Goal: Information Seeking & Learning: Learn about a topic

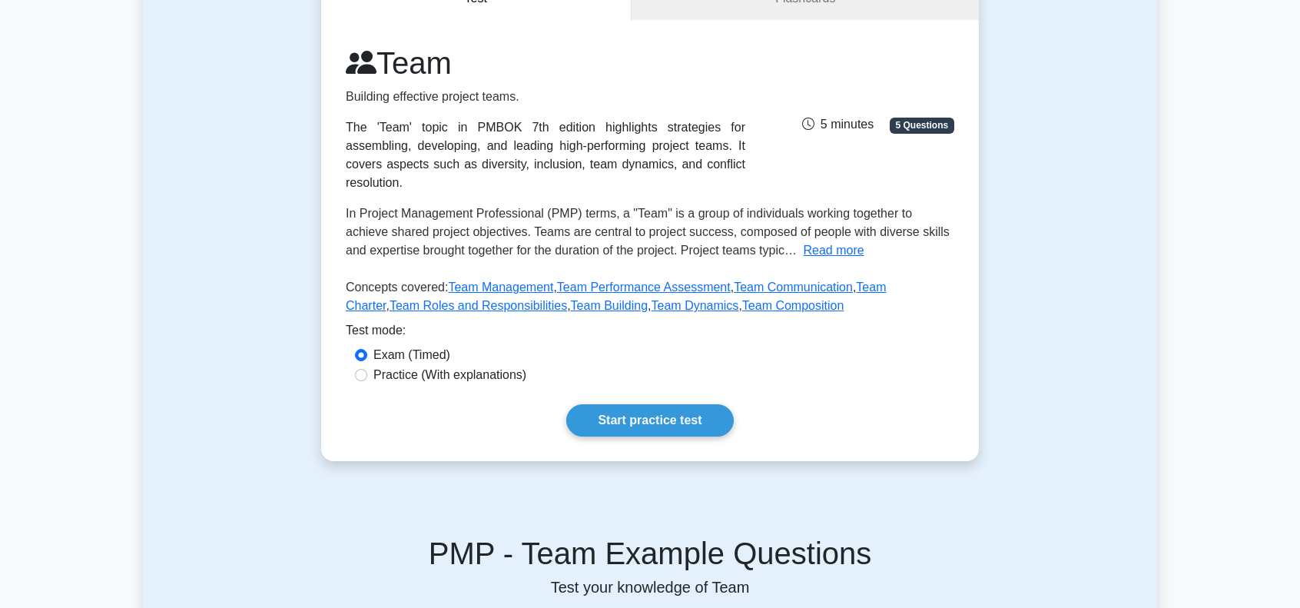
scroll to position [154, 0]
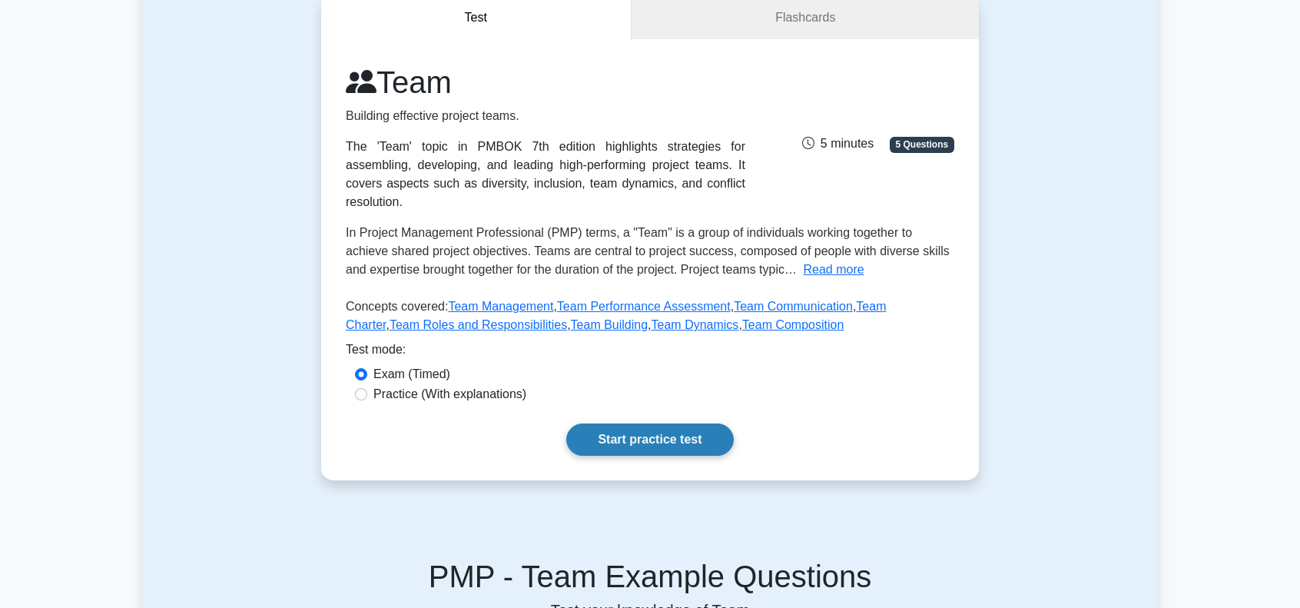
click at [663, 423] on link "Start practice test" at bounding box center [649, 439] width 167 height 32
click at [618, 423] on link "Start practice test" at bounding box center [649, 439] width 167 height 32
click at [602, 423] on link "Start practice test" at bounding box center [649, 439] width 167 height 32
click at [677, 426] on link "Start practice test" at bounding box center [649, 439] width 167 height 32
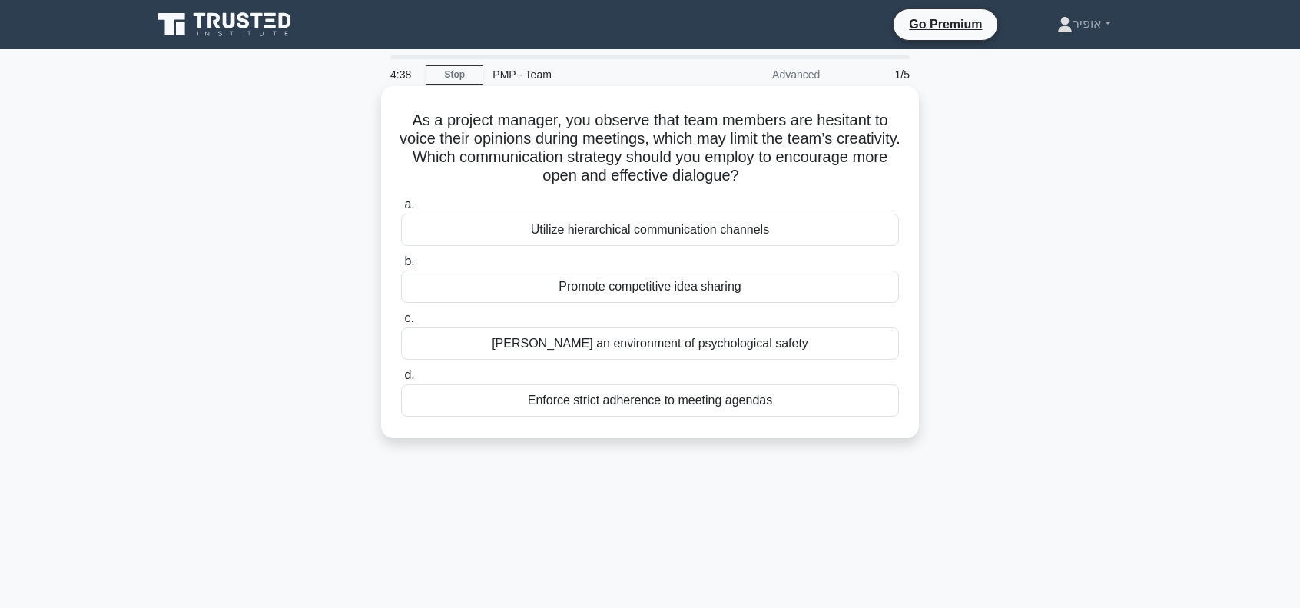
click at [616, 338] on div "[PERSON_NAME] an environment of psychological safety" at bounding box center [650, 343] width 498 height 32
click at [401, 323] on input "[PERSON_NAME] an environment of psychological safety" at bounding box center [401, 318] width 0 height 10
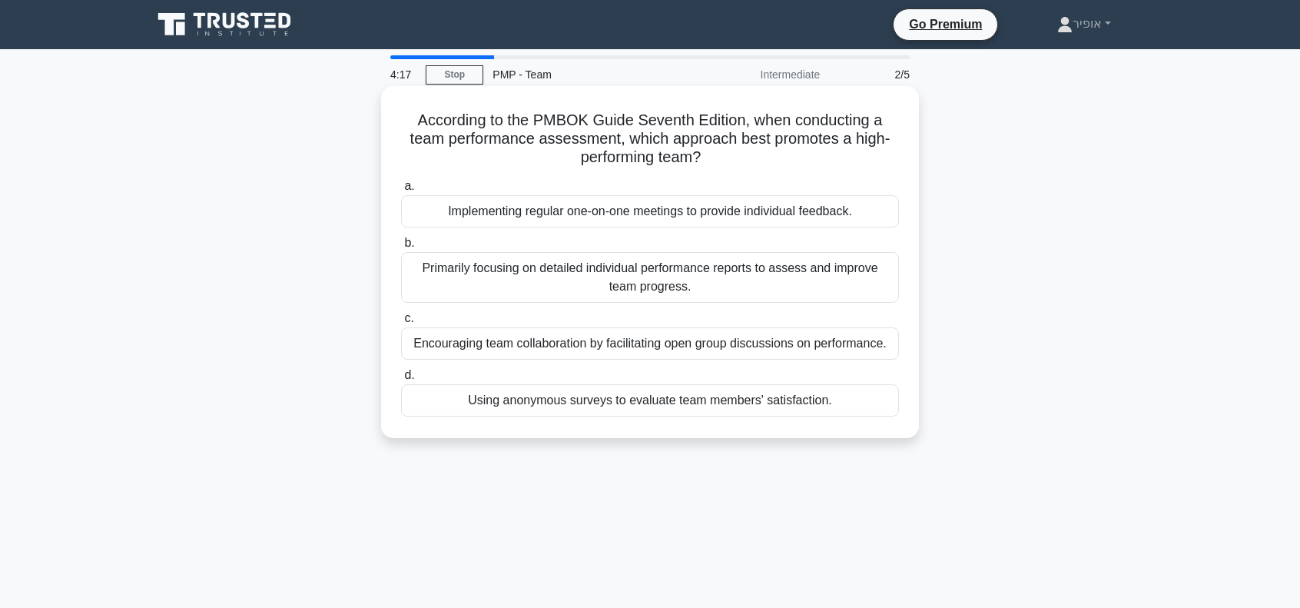
click at [516, 343] on div "Encouraging team collaboration by facilitating open group discussions on perfor…" at bounding box center [650, 343] width 498 height 32
click at [401, 323] on input "c. Encouraging team collaboration by facilitating open group discussions on per…" at bounding box center [401, 318] width 0 height 10
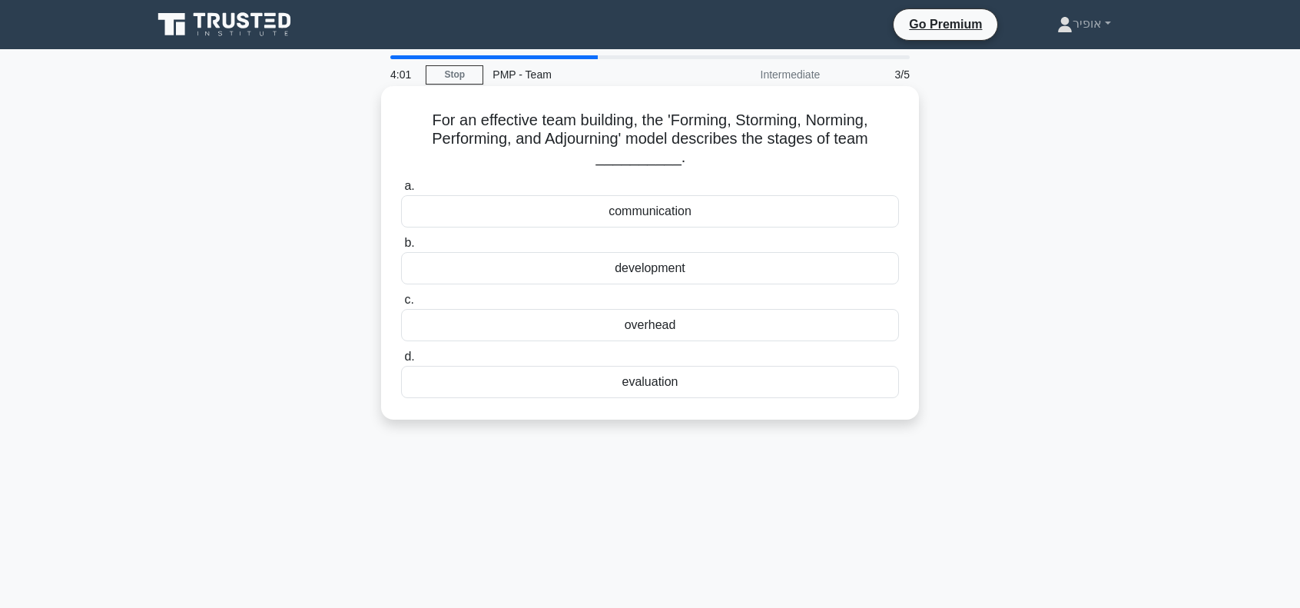
click at [560, 221] on div "communication" at bounding box center [650, 211] width 498 height 32
click at [401, 191] on input "a. communication" at bounding box center [401, 186] width 0 height 10
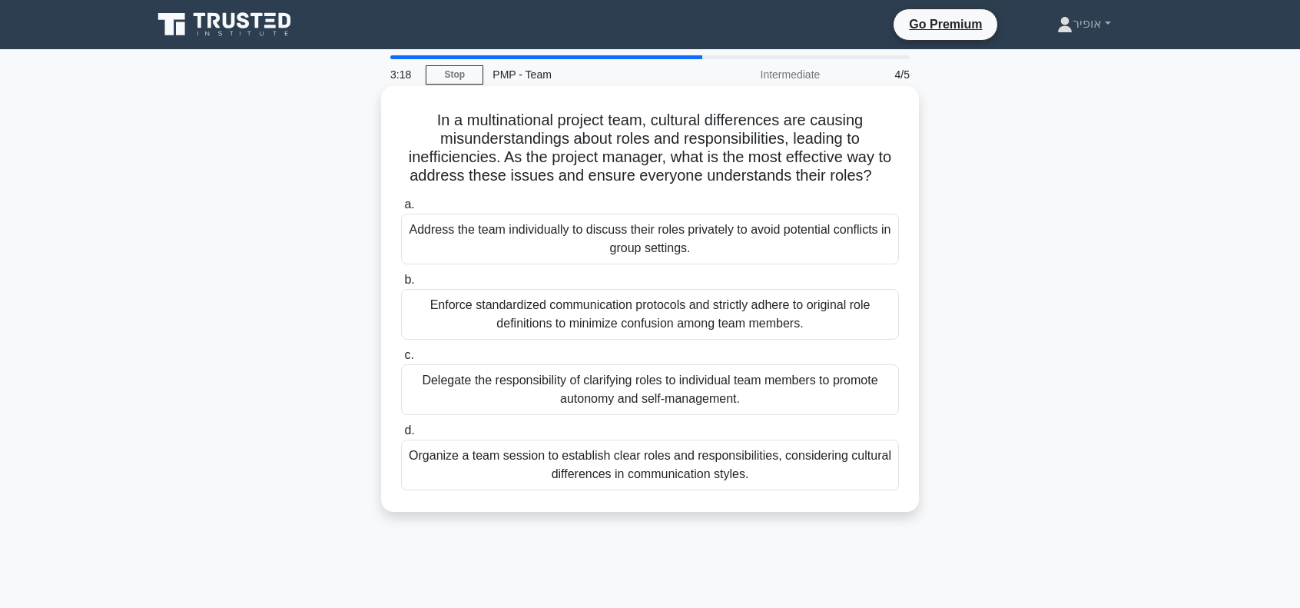
click at [632, 472] on div "Organize a team session to establish clear roles and responsibilities, consider…" at bounding box center [650, 464] width 498 height 51
click at [401, 436] on input "d. Organize a team session to establish clear roles and responsibilities, consi…" at bounding box center [401, 431] width 0 height 10
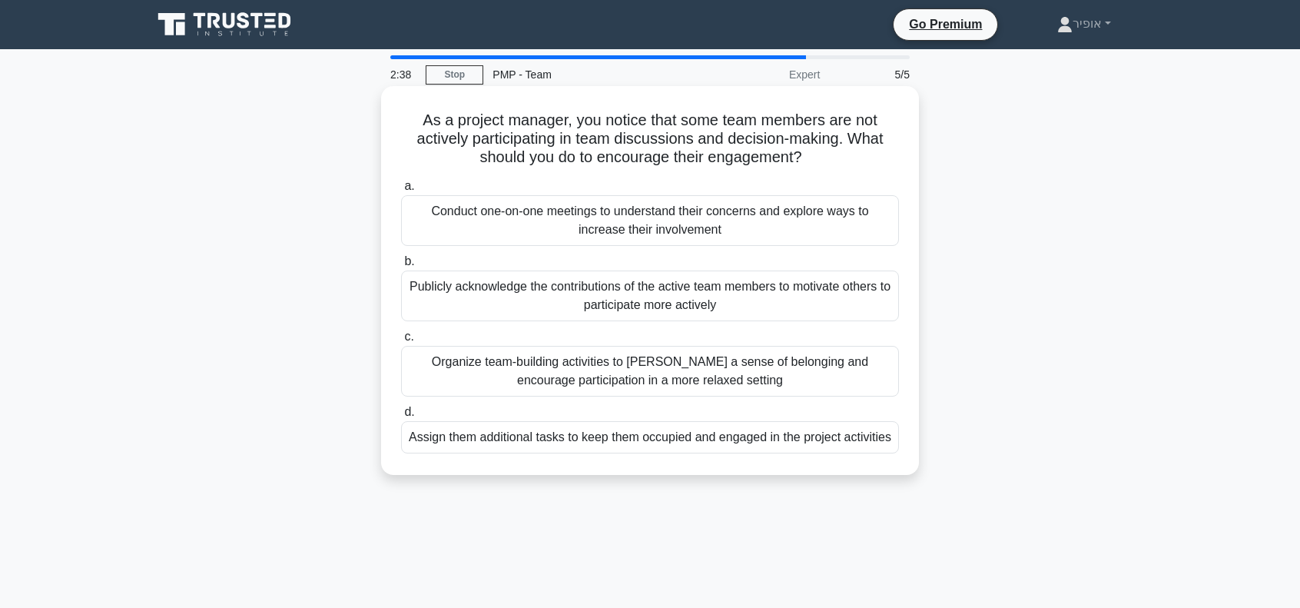
click at [558, 374] on div "Organize team-building activities to [PERSON_NAME] a sense of belonging and enc…" at bounding box center [650, 371] width 498 height 51
click at [401, 342] on input "c. Organize team-building activities to foster a sense of belonging and encoura…" at bounding box center [401, 337] width 0 height 10
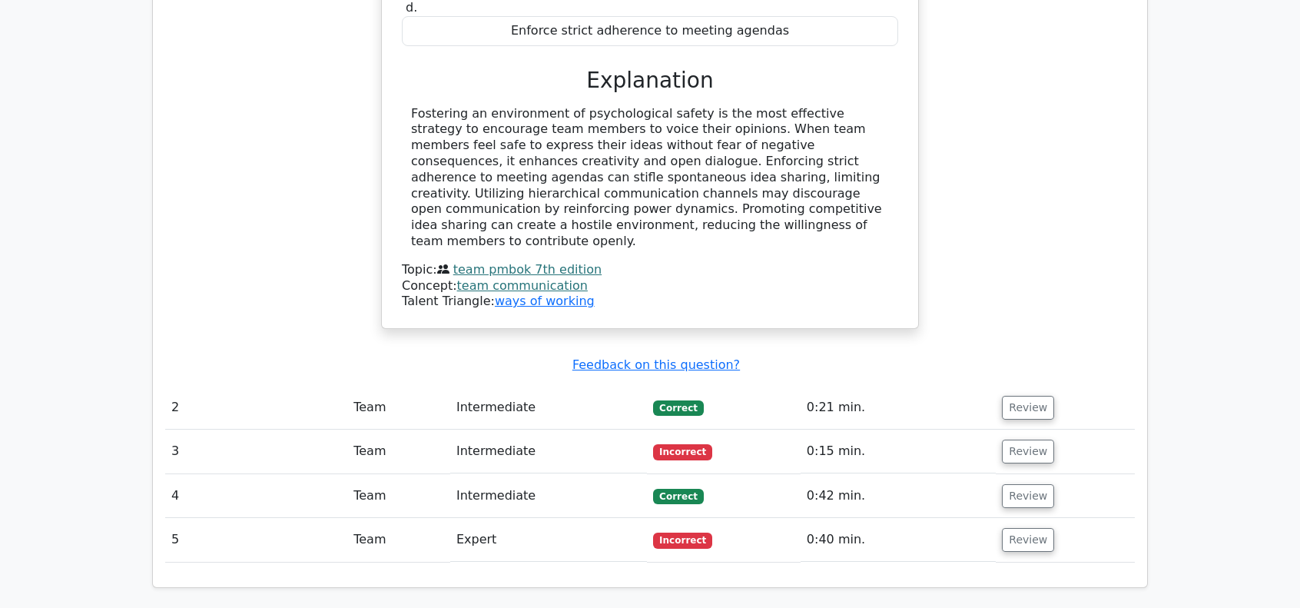
scroll to position [1536, 0]
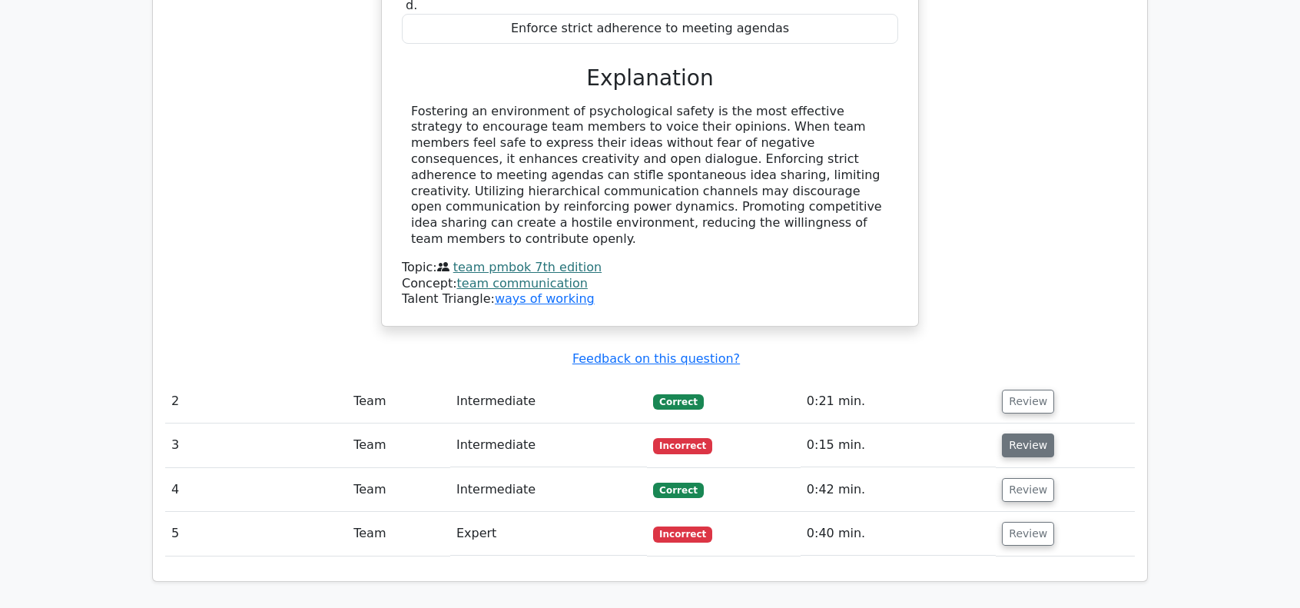
click at [1019, 433] on button "Review" at bounding box center [1028, 445] width 52 height 24
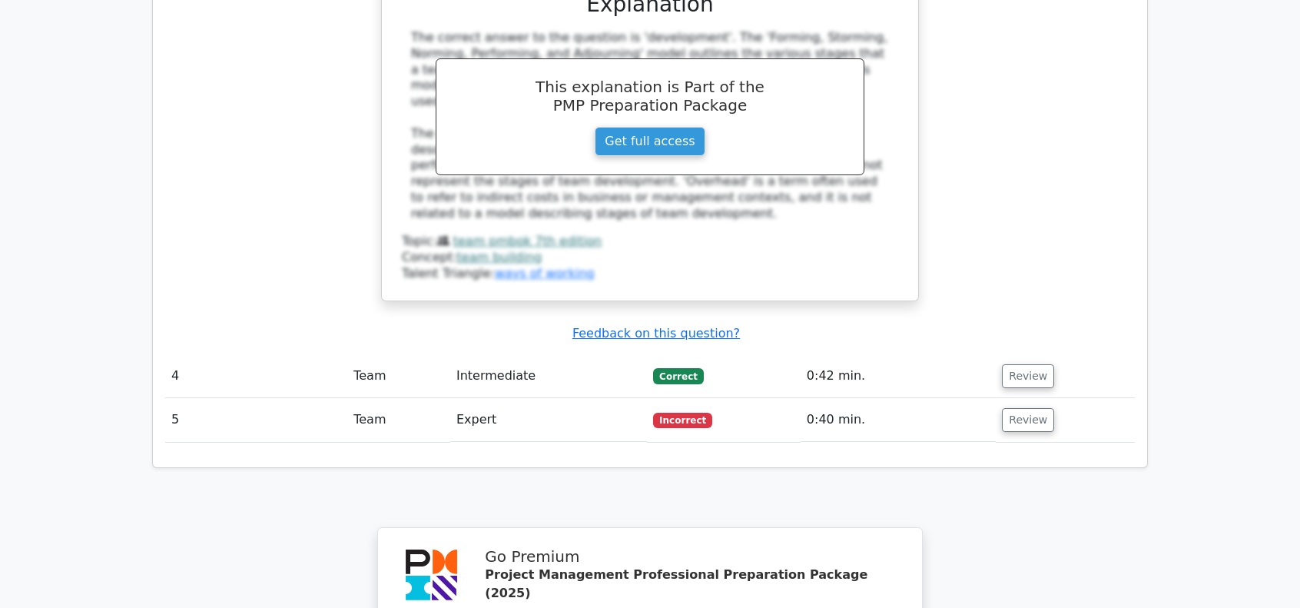
scroll to position [2381, 0]
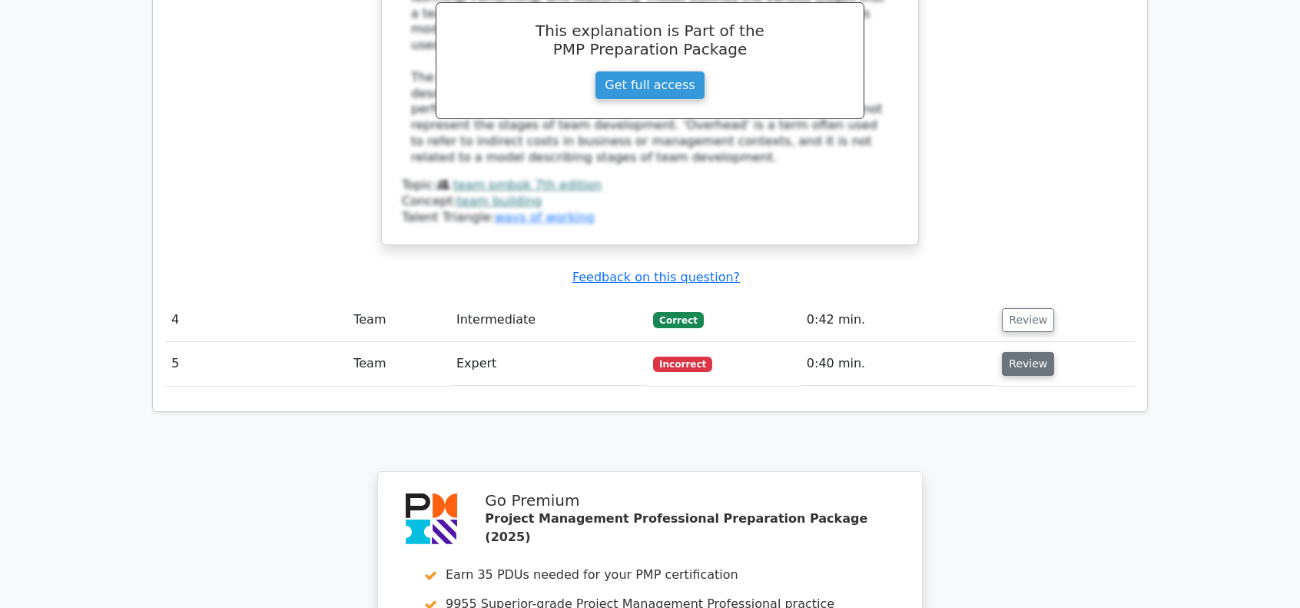
click at [1014, 352] on button "Review" at bounding box center [1028, 364] width 52 height 24
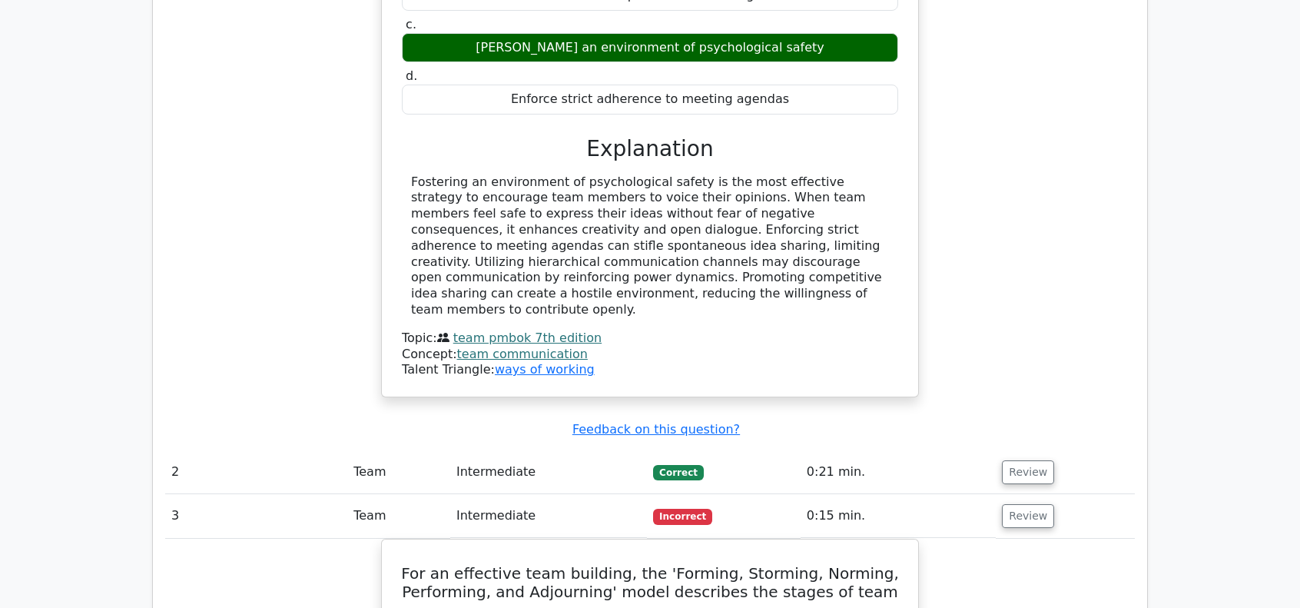
scroll to position [1460, 0]
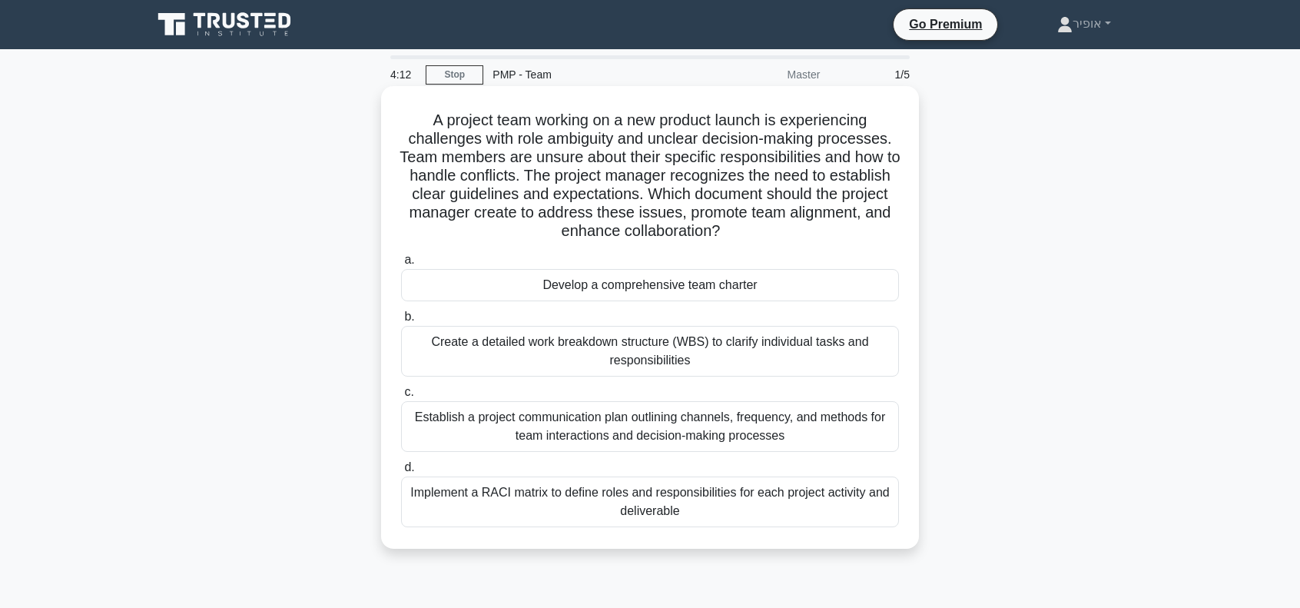
click at [634, 282] on div "Develop a comprehensive team charter" at bounding box center [650, 285] width 498 height 32
click at [401, 265] on input "a. Develop a comprehensive team charter" at bounding box center [401, 260] width 0 height 10
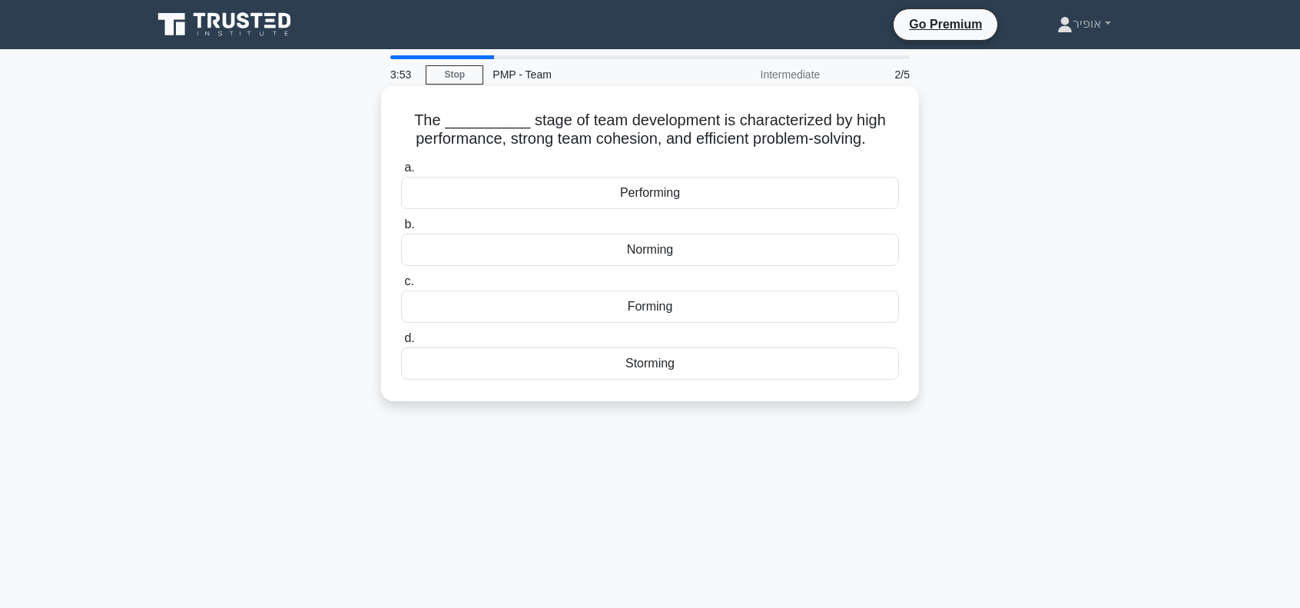
click at [593, 202] on div "Performing" at bounding box center [650, 193] width 498 height 32
click at [401, 173] on input "a. Performing" at bounding box center [401, 168] width 0 height 10
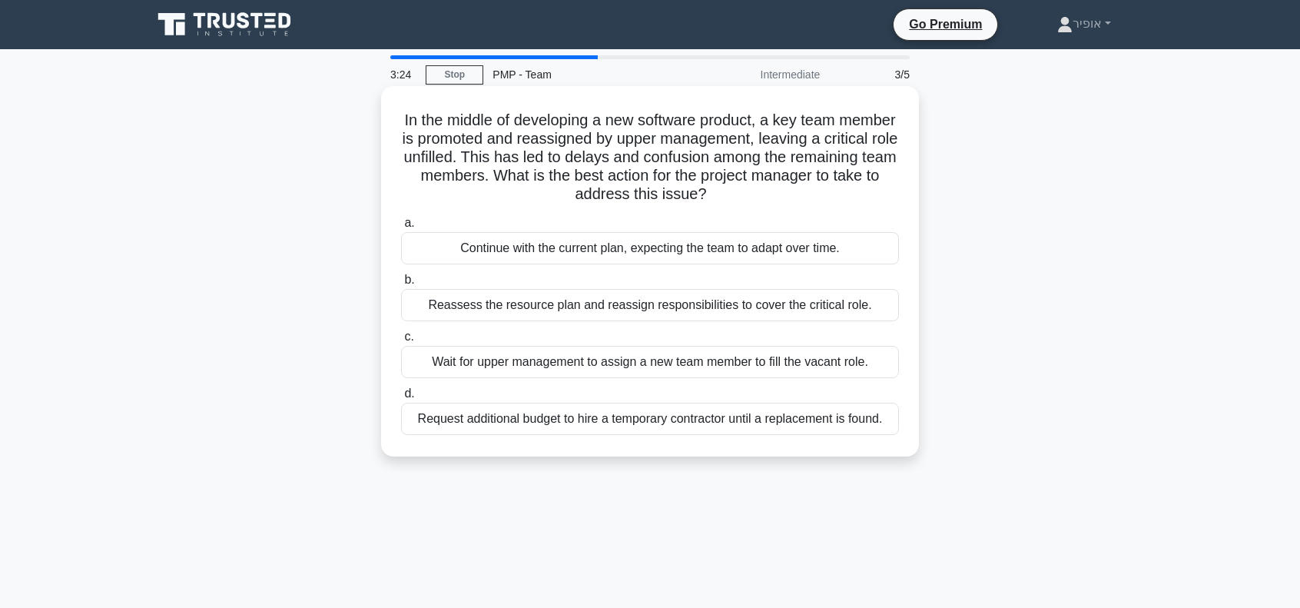
click at [565, 305] on div "Reassess the resource plan and reassign responsibilities to cover the critical …" at bounding box center [650, 305] width 498 height 32
click at [401, 285] on input "b. Reassess the resource plan and reassign responsibilities to cover the critic…" at bounding box center [401, 280] width 0 height 10
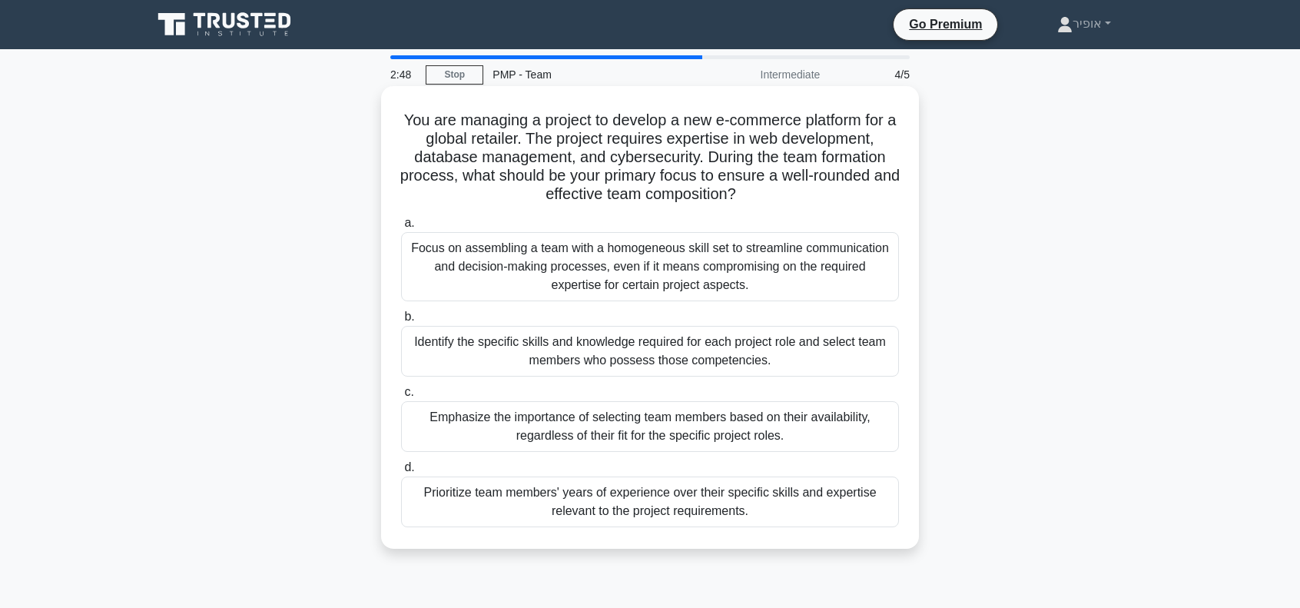
click at [556, 347] on div "Identify the specific skills and knowledge required for each project role and s…" at bounding box center [650, 351] width 498 height 51
click at [401, 322] on input "b. Identify the specific skills and knowledge required for each project role an…" at bounding box center [401, 317] width 0 height 10
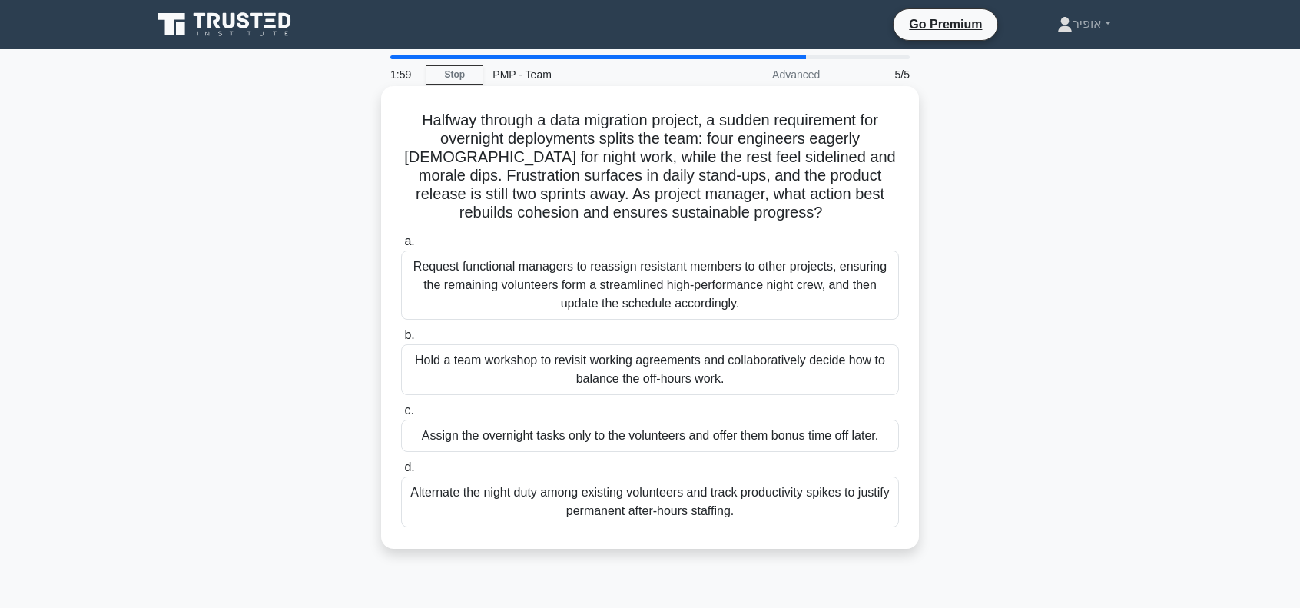
click at [542, 370] on div "Hold a team workshop to revisit working agreements and collaboratively decide h…" at bounding box center [650, 369] width 498 height 51
click at [401, 340] on input "b. Hold a team workshop to revisit working agreements and collaboratively decid…" at bounding box center [401, 335] width 0 height 10
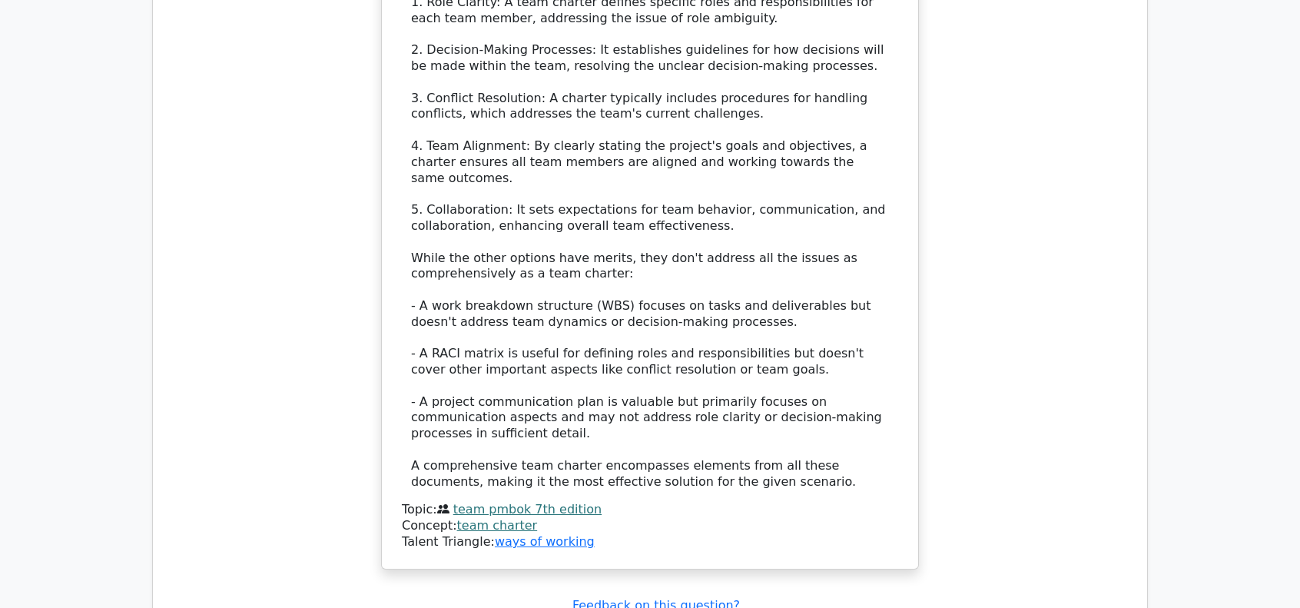
scroll to position [2151, 0]
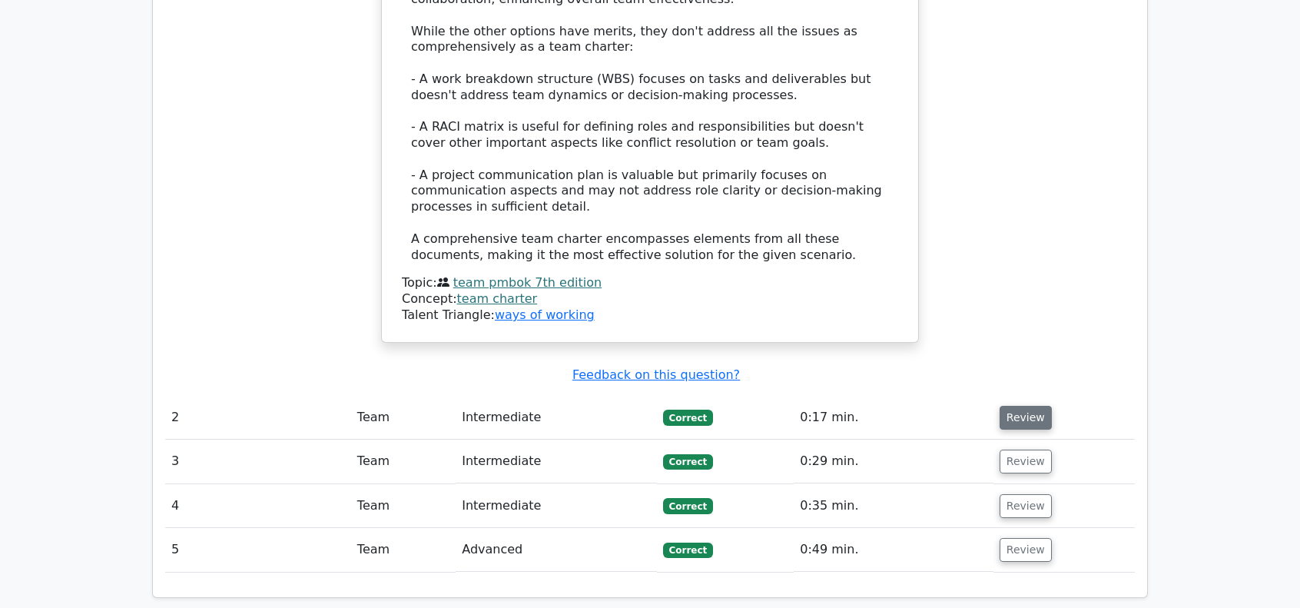
click at [1019, 406] on button "Review" at bounding box center [1025, 418] width 52 height 24
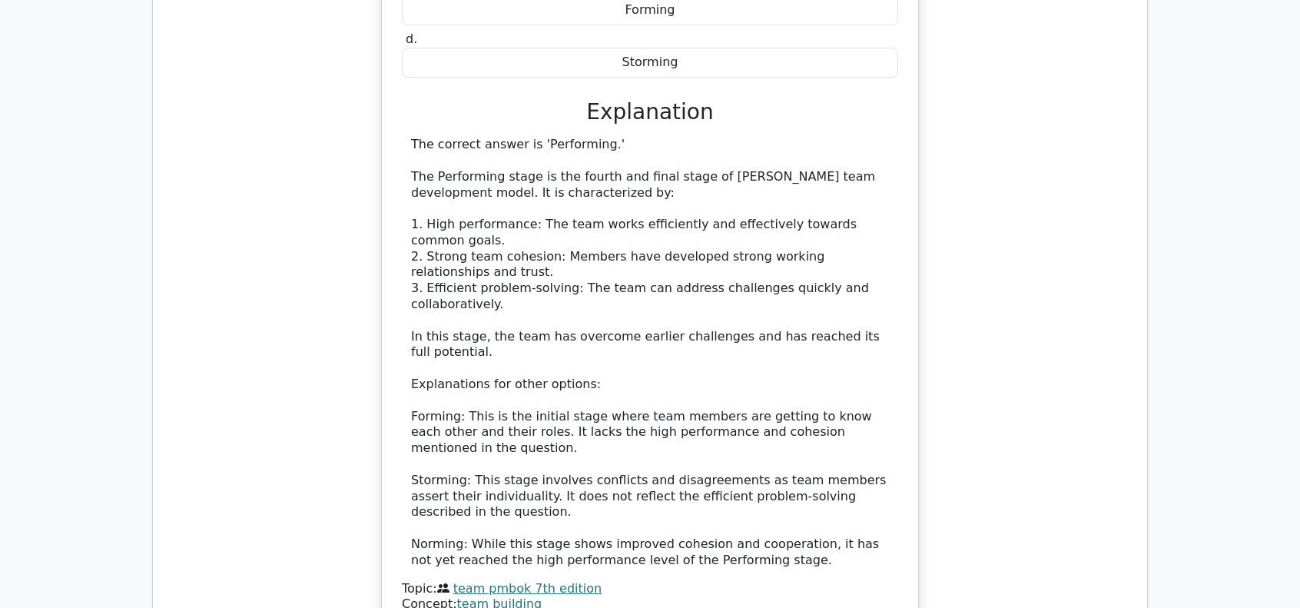
scroll to position [3150, 0]
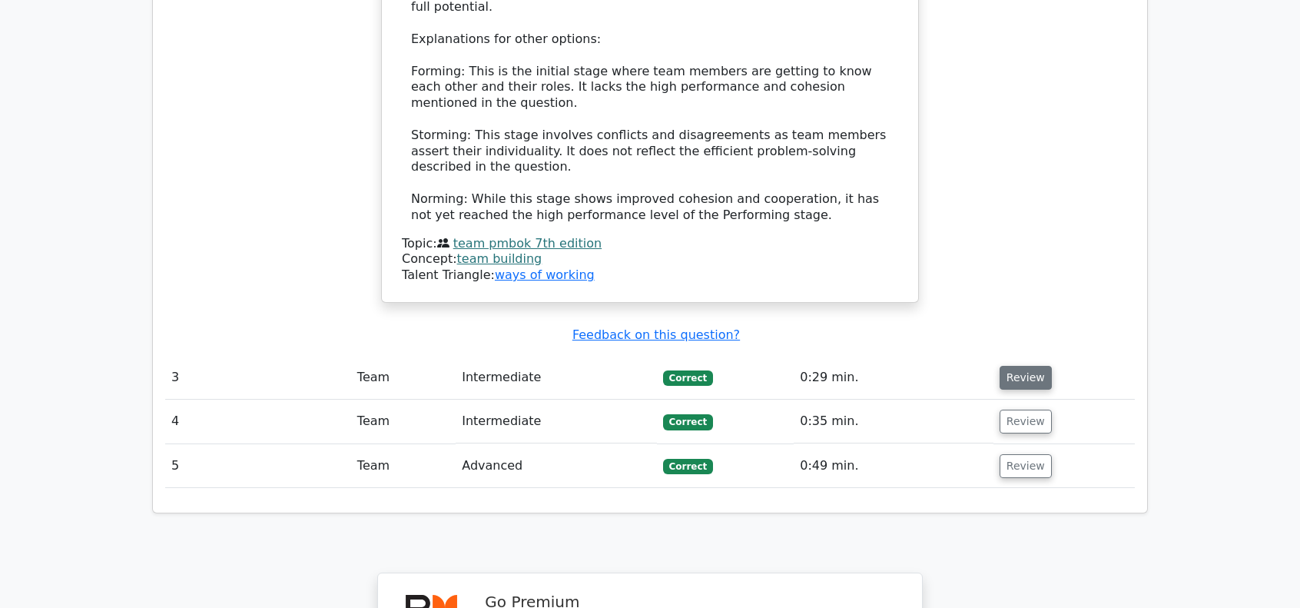
click at [1019, 366] on button "Review" at bounding box center [1025, 378] width 52 height 24
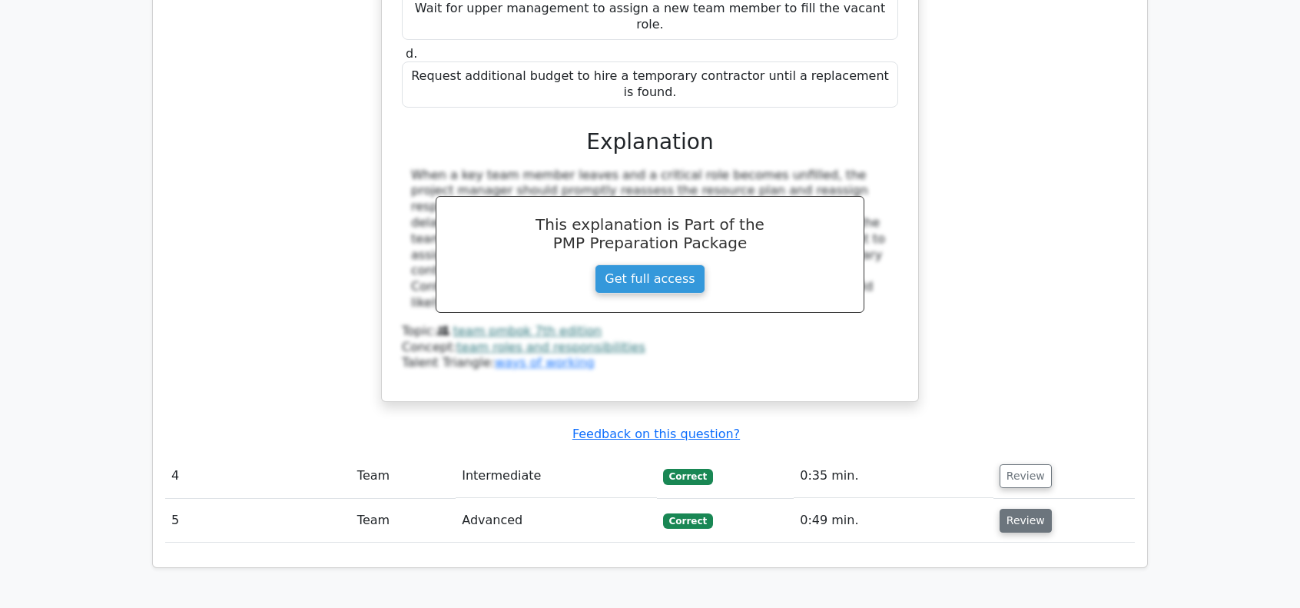
scroll to position [3841, 0]
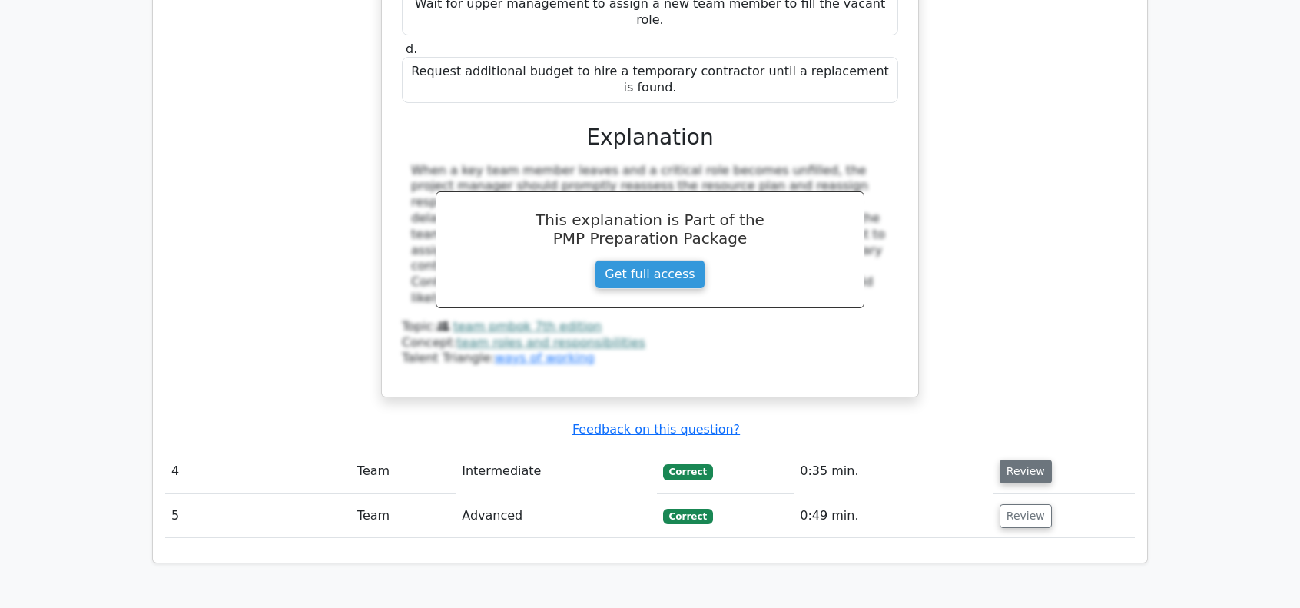
click at [1014, 459] on button "Review" at bounding box center [1025, 471] width 52 height 24
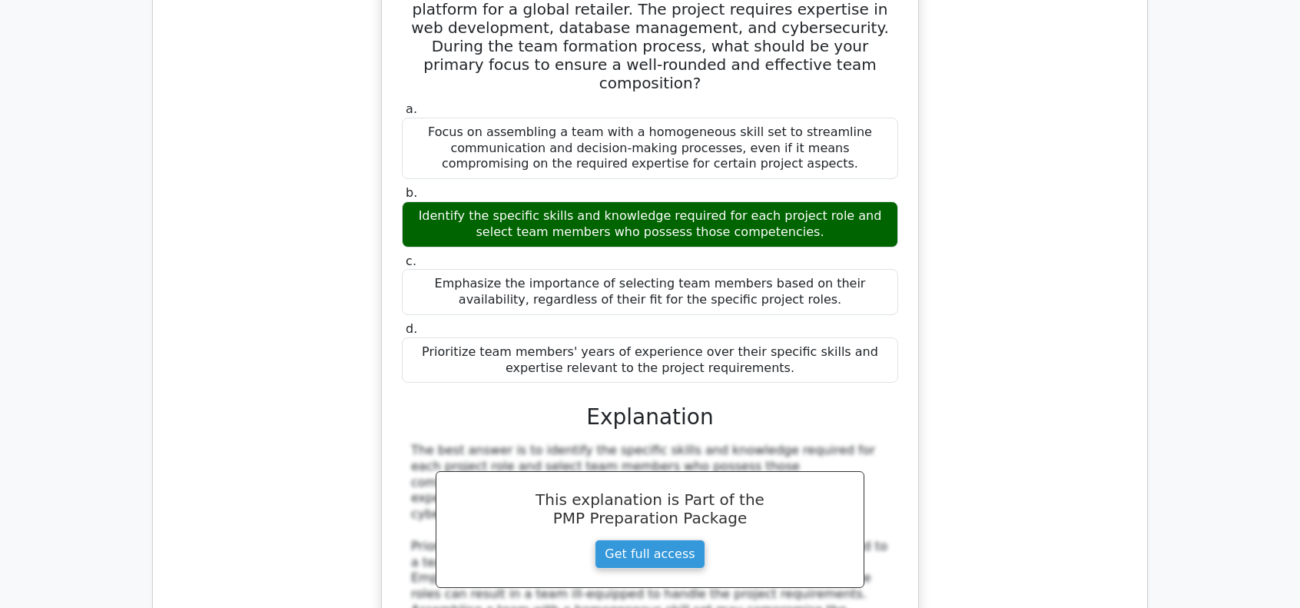
scroll to position [4686, 0]
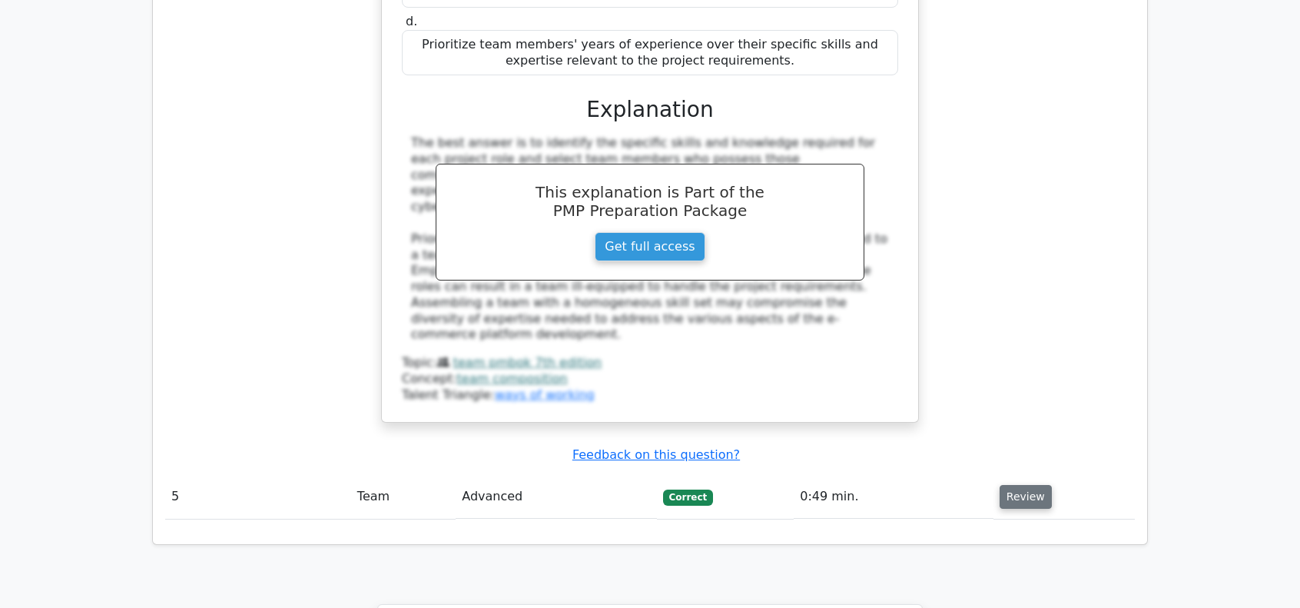
click at [1013, 485] on button "Review" at bounding box center [1025, 497] width 52 height 24
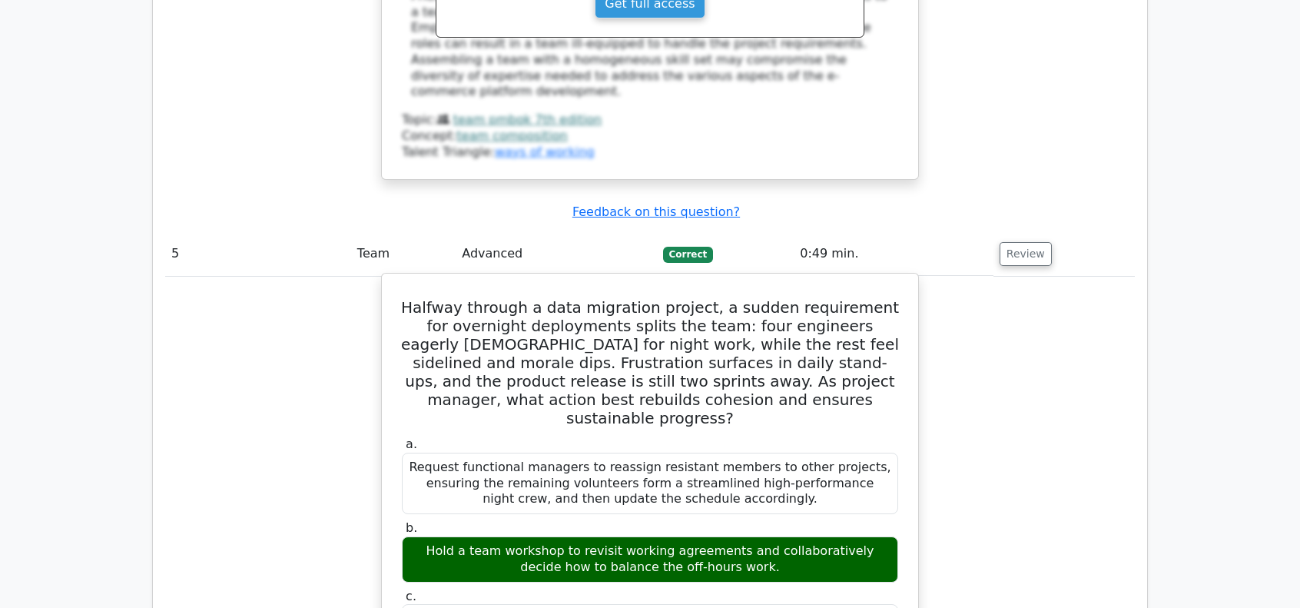
scroll to position [4917, 0]
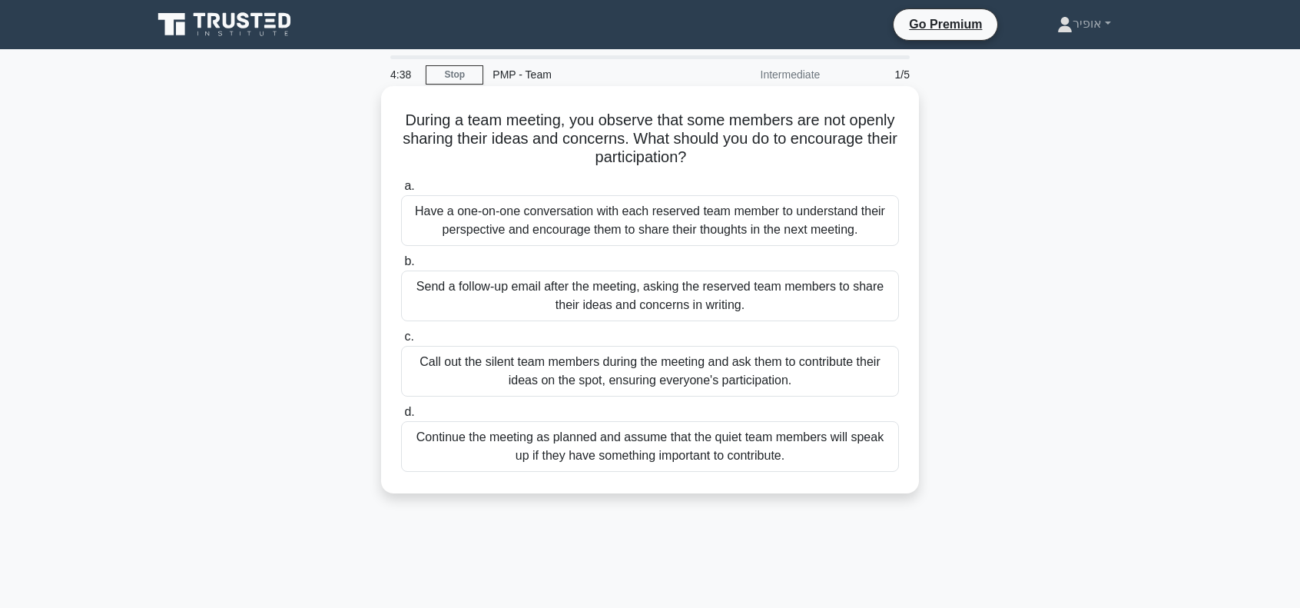
click at [513, 219] on div "Have a one-on-one conversation with each reserved team member to understand the…" at bounding box center [650, 220] width 498 height 51
click at [401, 191] on input "a. Have a one-on-one conversation with each reserved team member to understand …" at bounding box center [401, 186] width 0 height 10
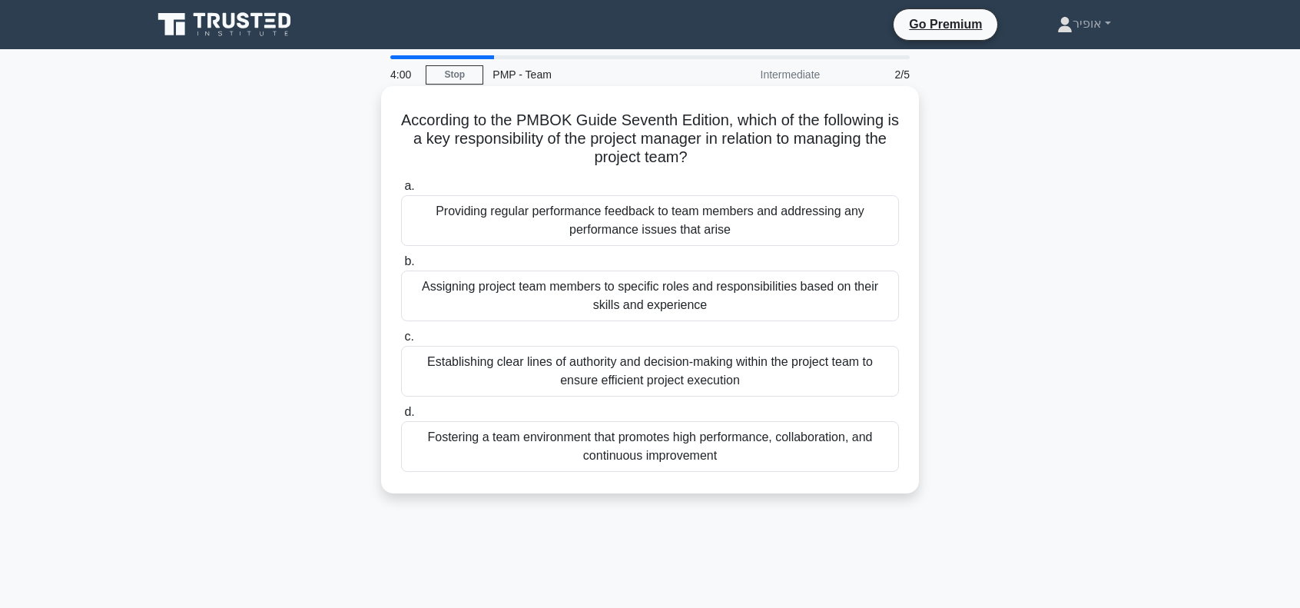
click at [562, 448] on div "Fostering a team environment that promotes high performance, collaboration, and…" at bounding box center [650, 446] width 498 height 51
click at [401, 417] on input "d. Fostering a team environment that promotes high performance, collaboration, …" at bounding box center [401, 412] width 0 height 10
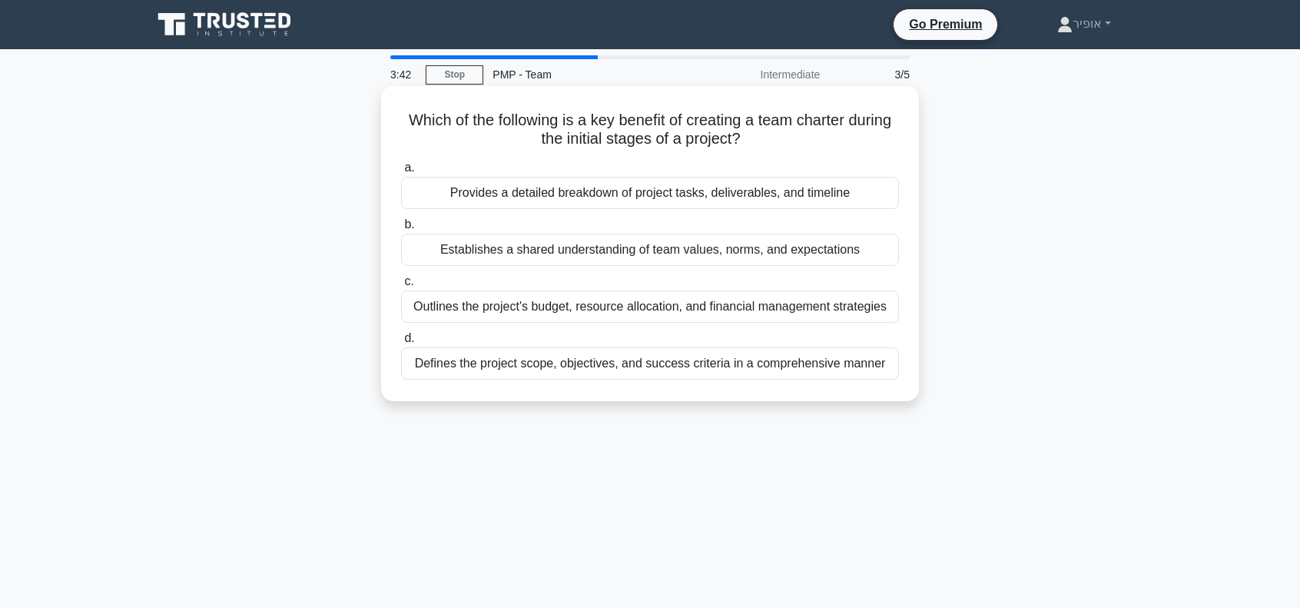
click at [509, 250] on div "Establishes a shared understanding of team values, norms, and expectations" at bounding box center [650, 250] width 498 height 32
click at [401, 230] on input "b. Establishes a shared understanding of team values, norms, and expectations" at bounding box center [401, 225] width 0 height 10
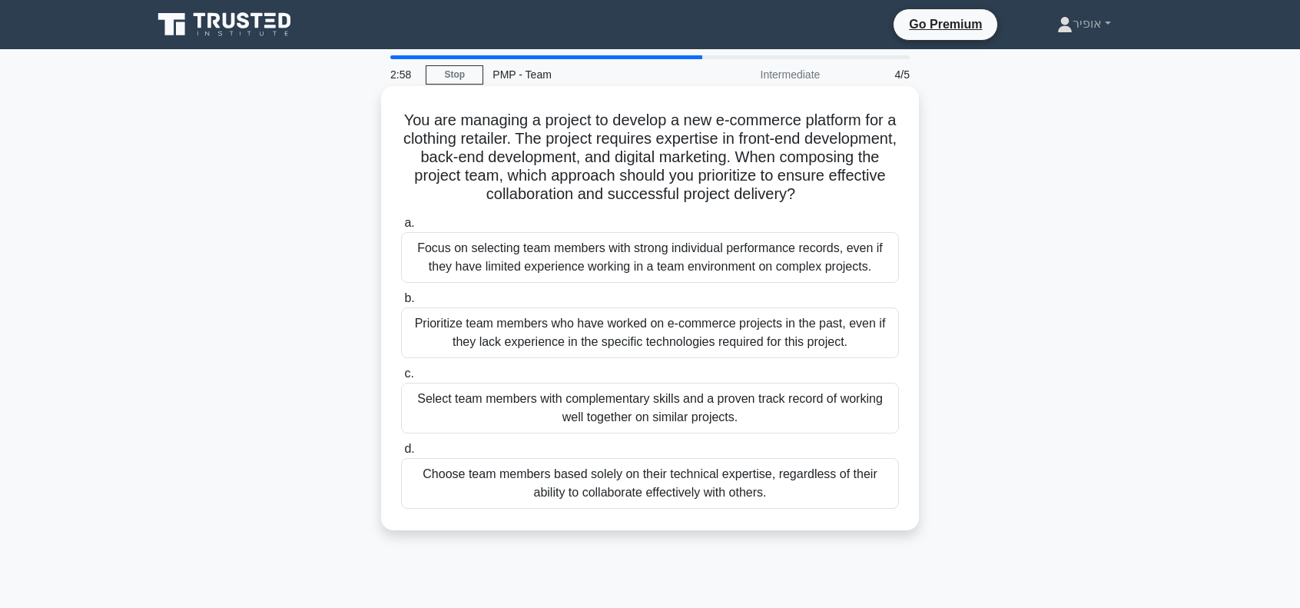
click at [598, 411] on div "Select team members with complementary skills and a proven track record of work…" at bounding box center [650, 408] width 498 height 51
click at [401, 379] on input "c. Select team members with complementary skills and a proven track record of w…" at bounding box center [401, 374] width 0 height 10
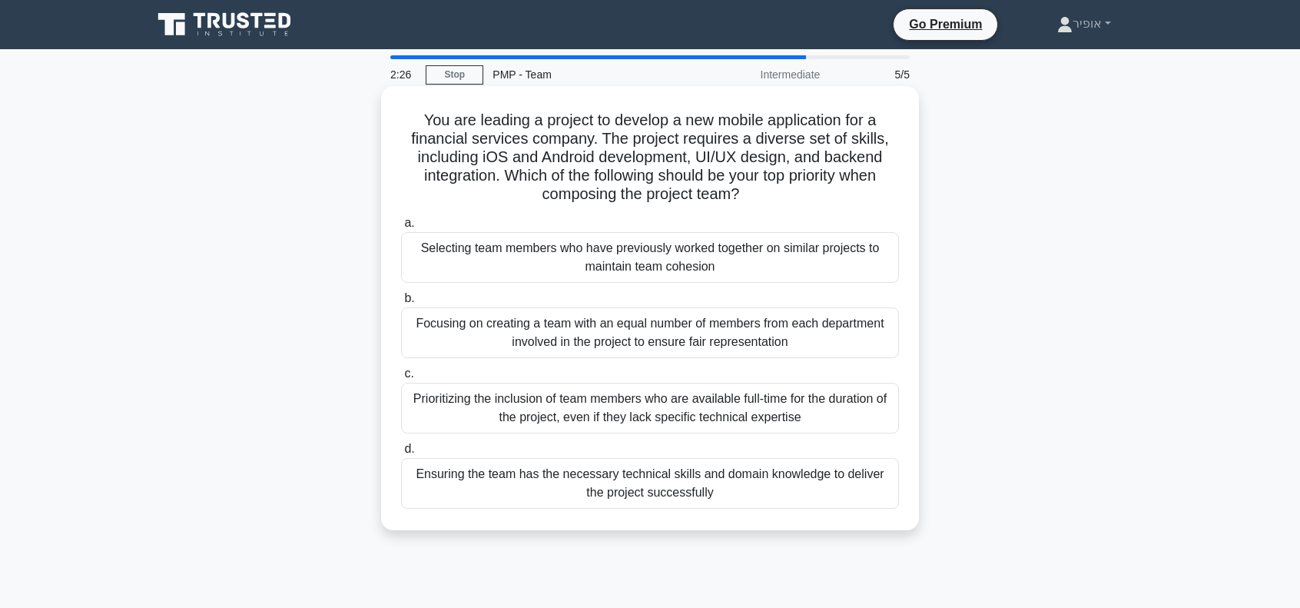
click at [518, 493] on div "Ensuring the team has the necessary technical skills and domain knowledge to de…" at bounding box center [650, 483] width 498 height 51
click at [401, 454] on input "d. Ensuring the team has the necessary technical skills and domain knowledge to…" at bounding box center [401, 449] width 0 height 10
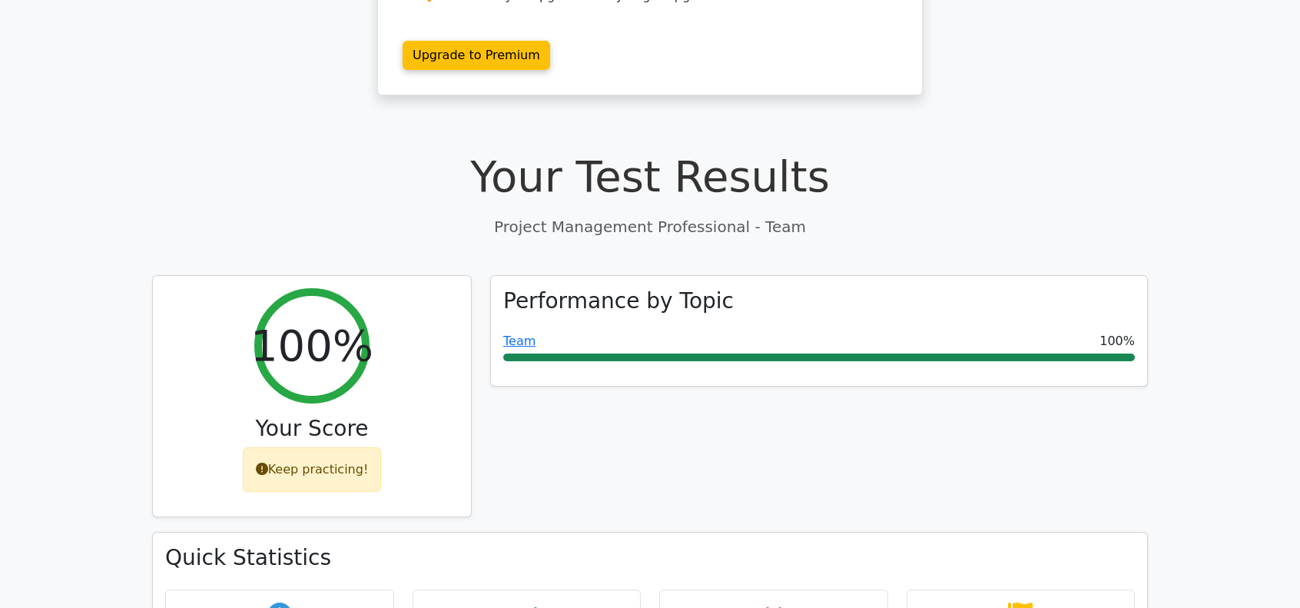
scroll to position [384, 0]
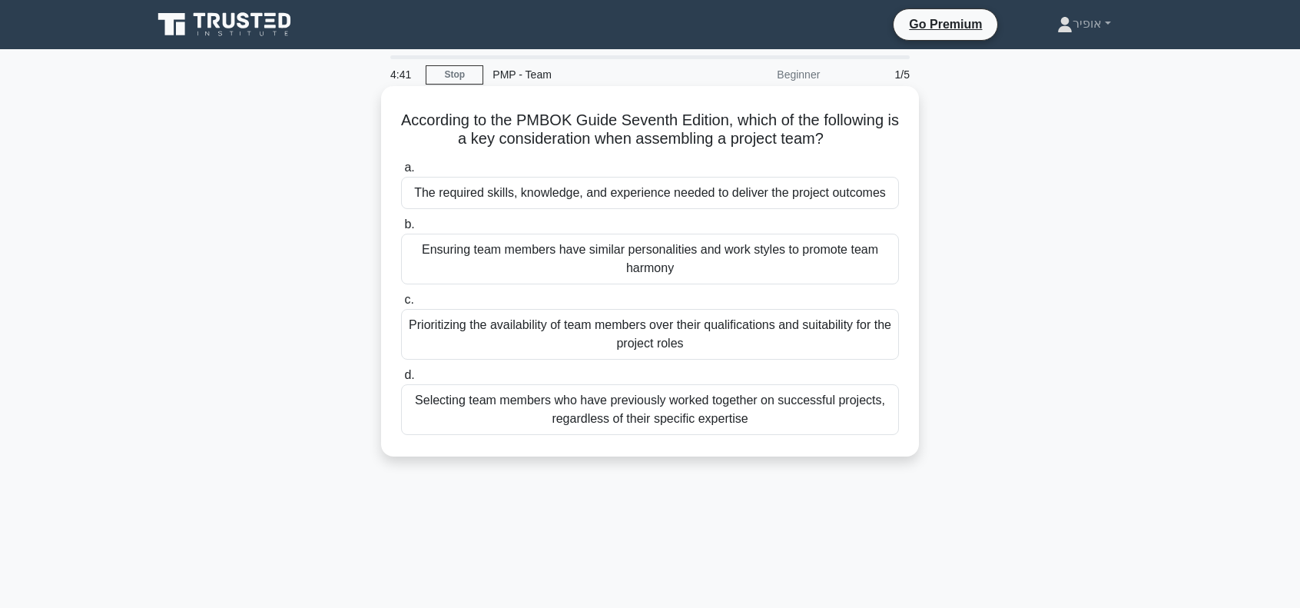
click at [519, 191] on div "The required skills, knowledge, and experience needed to deliver the project ou…" at bounding box center [650, 193] width 498 height 32
click at [401, 173] on input "a. The required skills, knowledge, and experience needed to deliver the project…" at bounding box center [401, 168] width 0 height 10
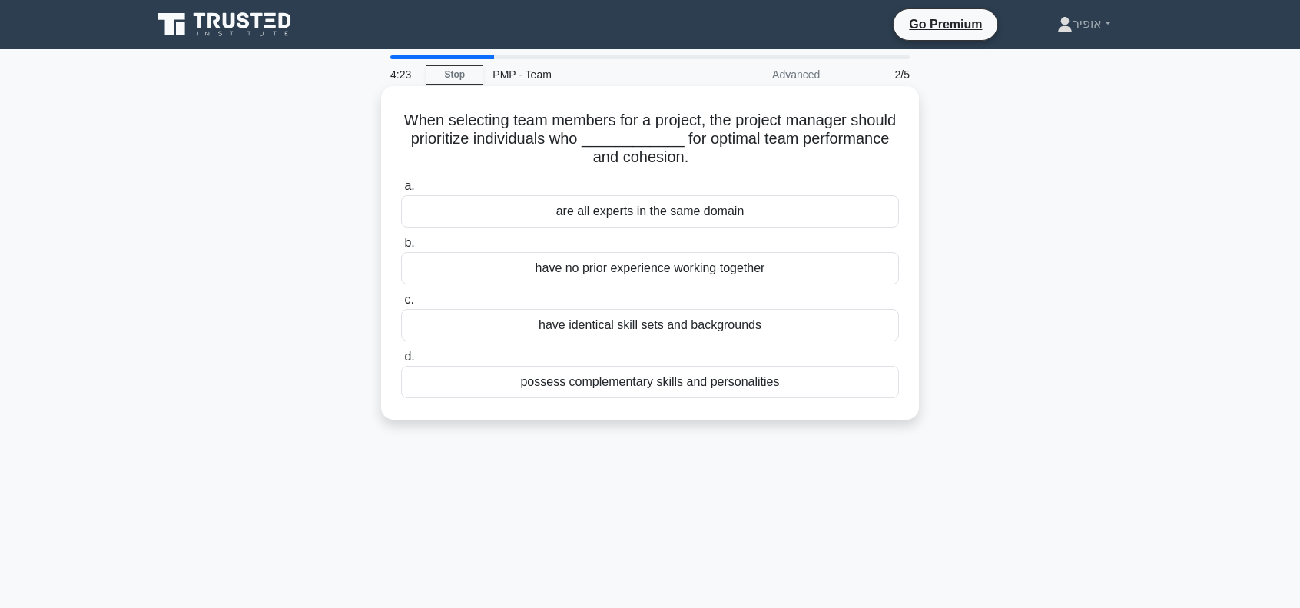
click at [593, 388] on div "possess complementary skills and personalities" at bounding box center [650, 382] width 498 height 32
click at [401, 362] on input "d. possess complementary skills and personalities" at bounding box center [401, 357] width 0 height 10
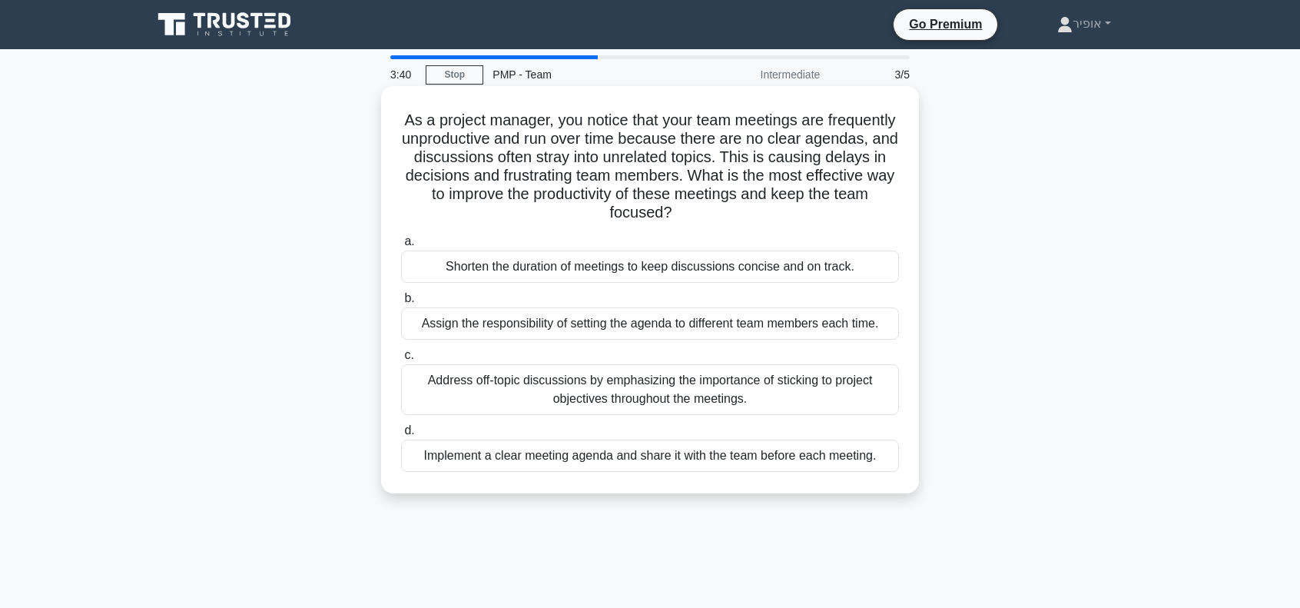
click at [616, 456] on div "Implement a clear meeting agenda and share it with the team before each meeting." at bounding box center [650, 455] width 498 height 32
click at [401, 436] on input "d. Implement a clear meeting agenda and share it with the team before each meet…" at bounding box center [401, 431] width 0 height 10
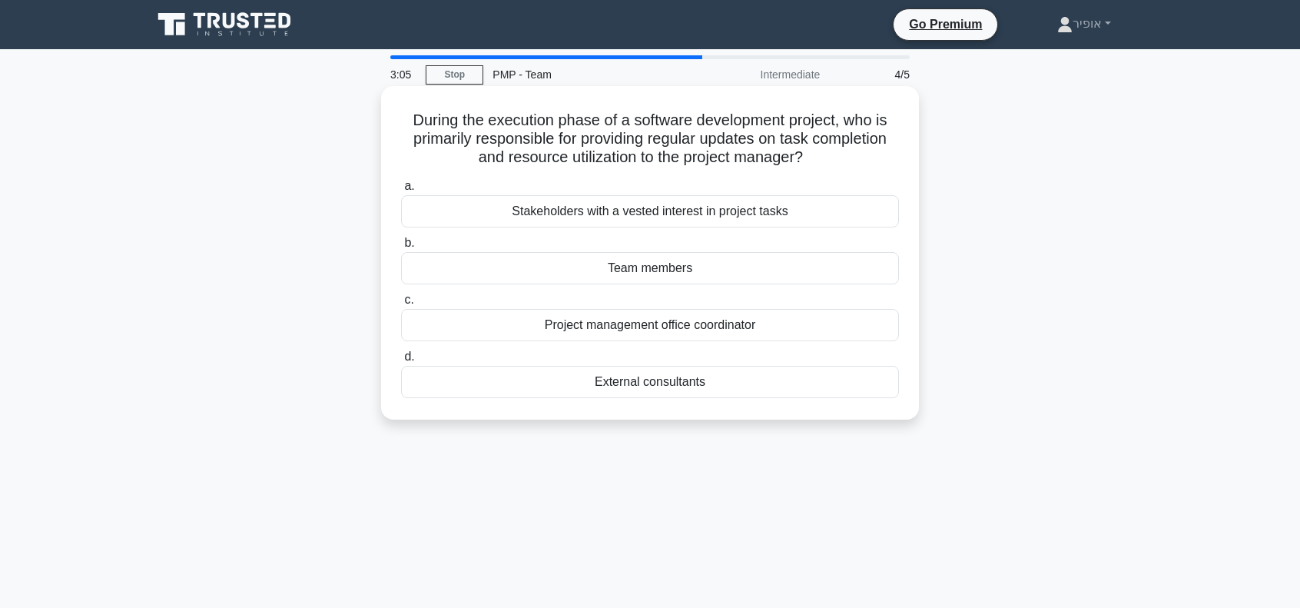
click at [582, 270] on div "Team members" at bounding box center [650, 268] width 498 height 32
click at [401, 248] on input "b. Team members" at bounding box center [401, 243] width 0 height 10
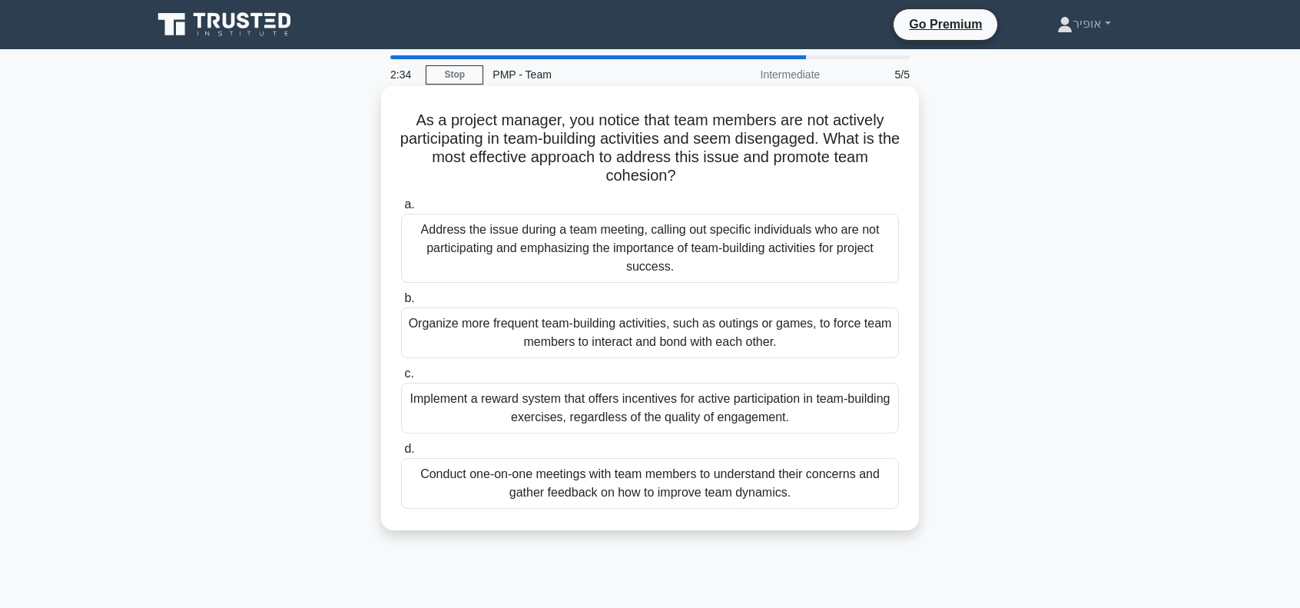
click at [567, 328] on div "Organize more frequent team-building activities, such as outings or games, to f…" at bounding box center [650, 332] width 498 height 51
click at [401, 303] on input "b. Organize more frequent team-building activities, such as outings or games, t…" at bounding box center [401, 298] width 0 height 10
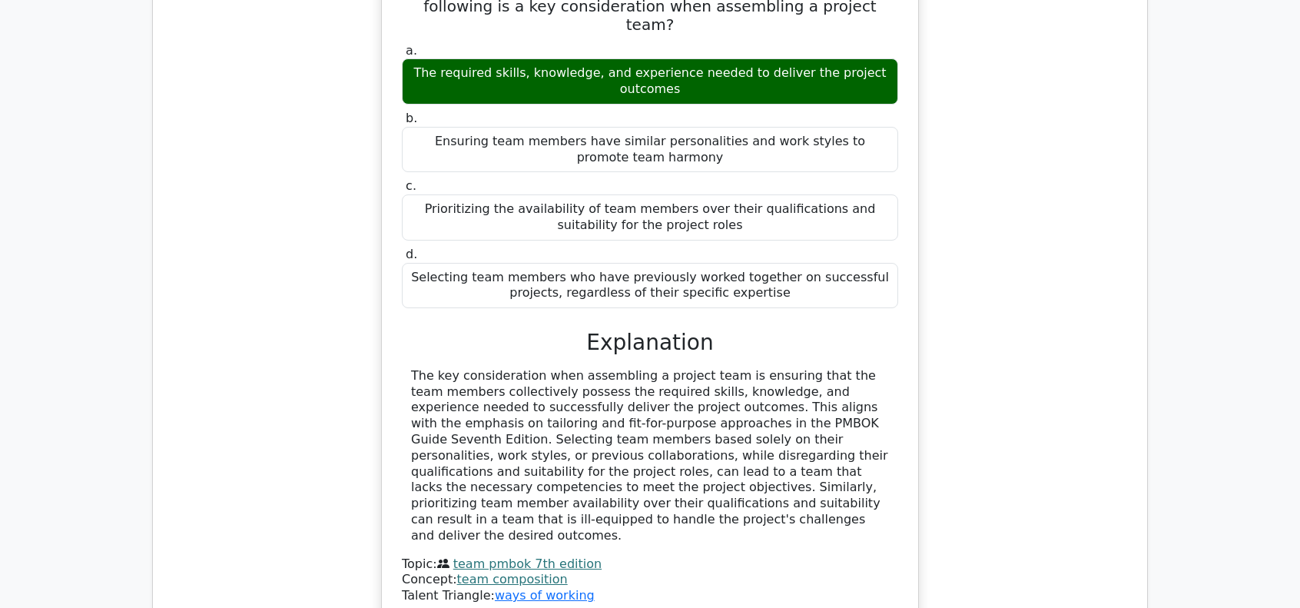
scroll to position [1613, 0]
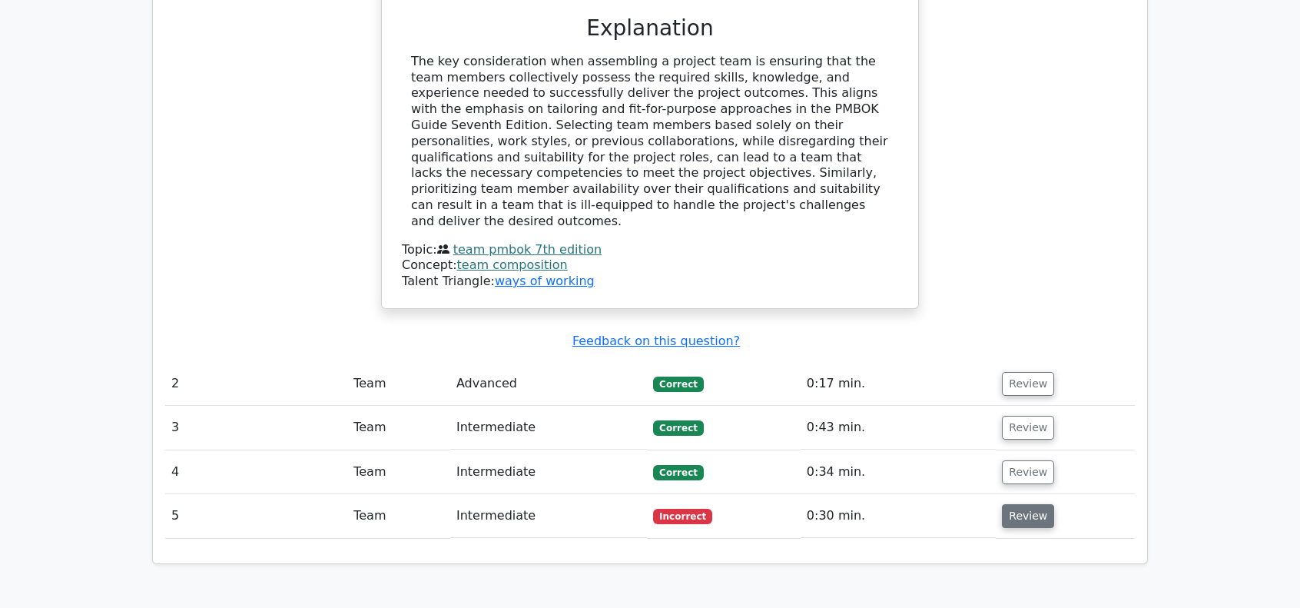
click at [1028, 504] on button "Review" at bounding box center [1028, 516] width 52 height 24
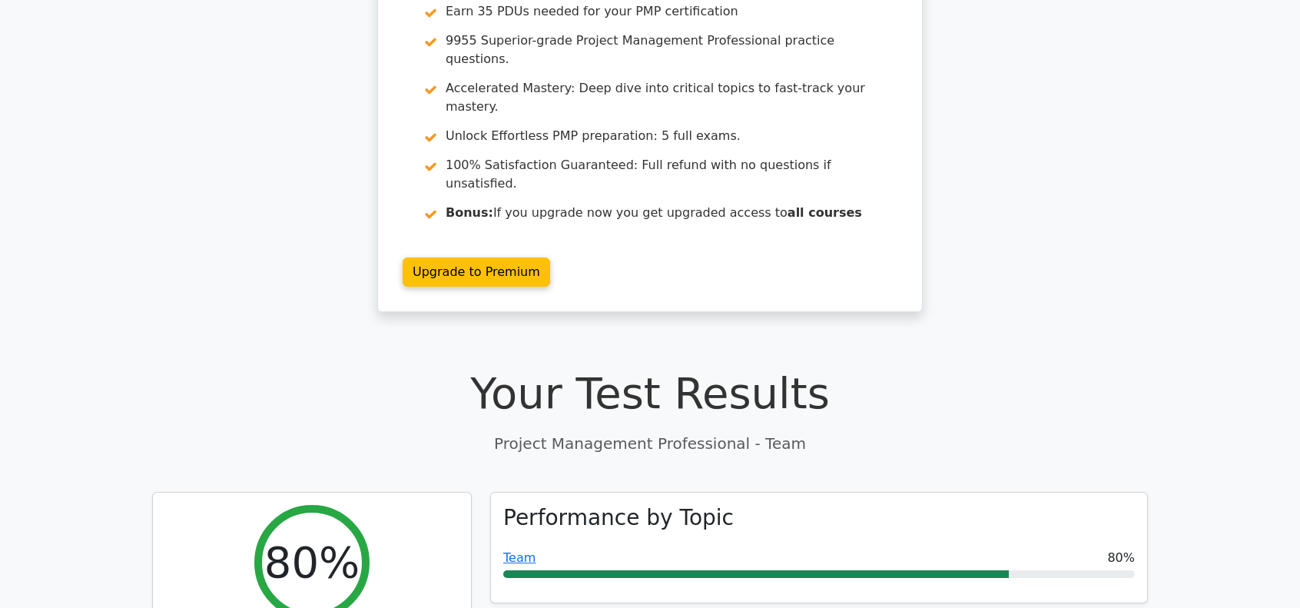
scroll to position [0, 0]
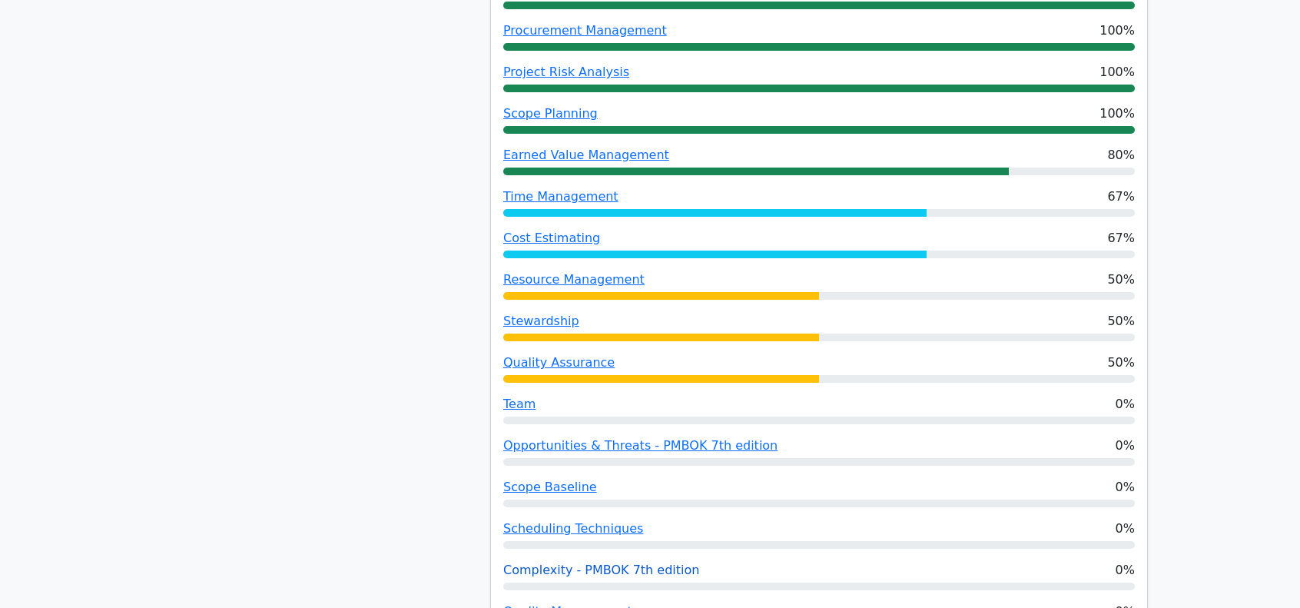
scroll to position [1305, 0]
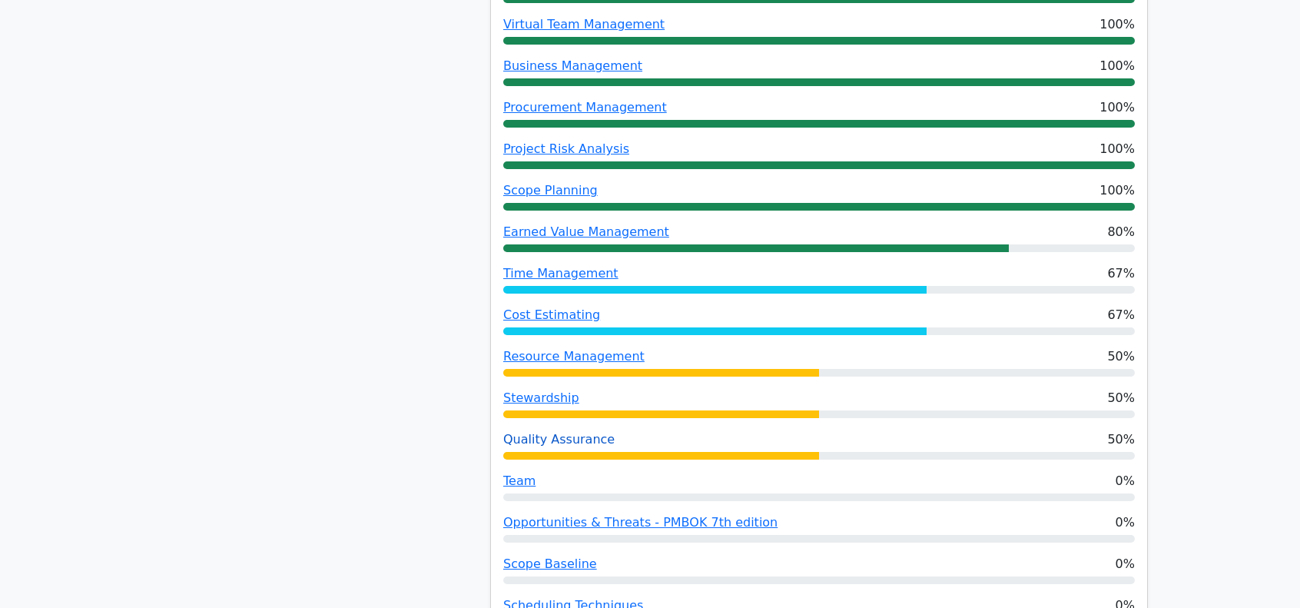
click at [550, 432] on link "Quality Assurance" at bounding box center [558, 439] width 111 height 15
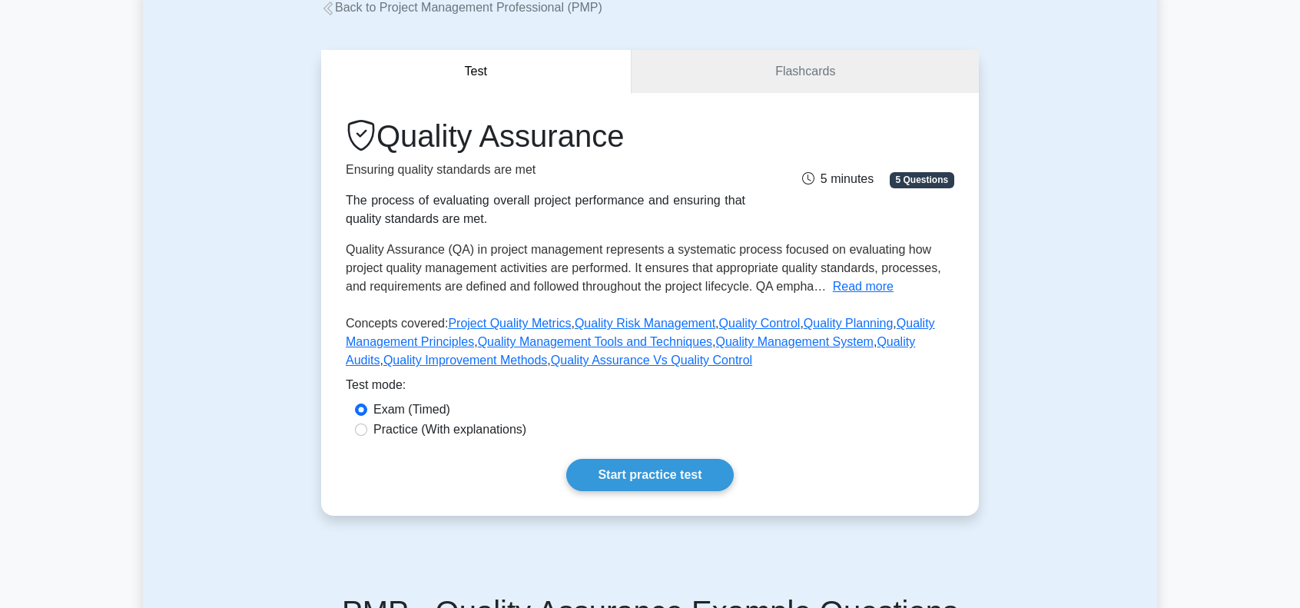
scroll to position [154, 0]
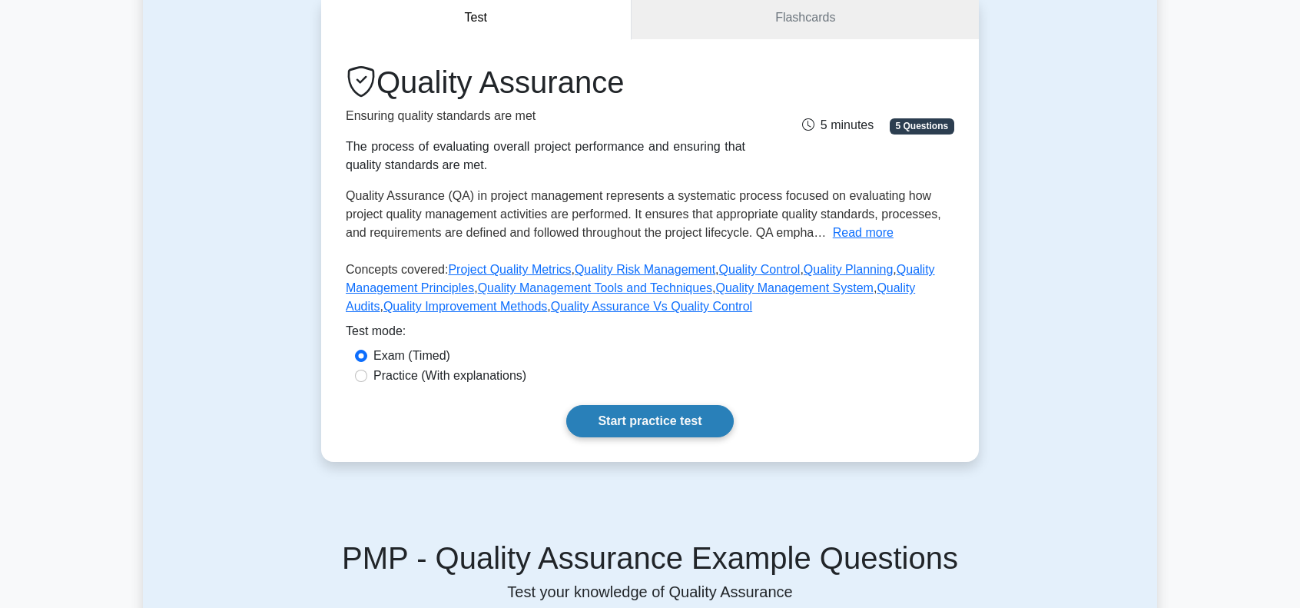
click at [657, 422] on link "Start practice test" at bounding box center [649, 421] width 167 height 32
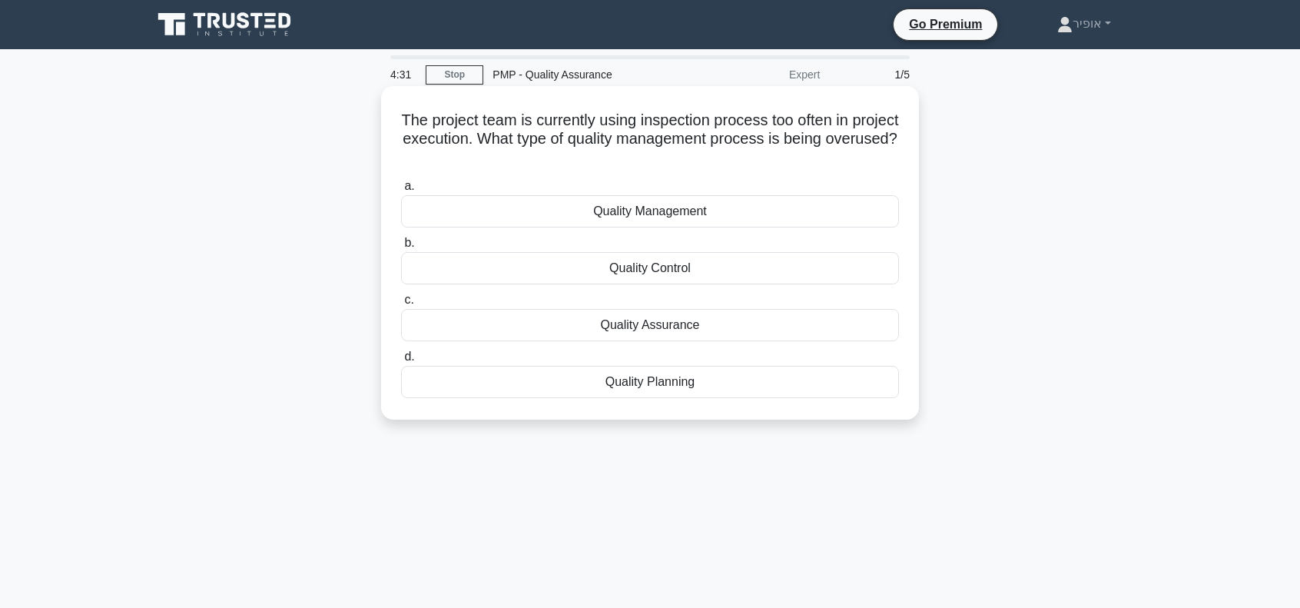
click at [627, 326] on div "Quality Assurance" at bounding box center [650, 325] width 498 height 32
click at [401, 305] on input "c. Quality Assurance" at bounding box center [401, 300] width 0 height 10
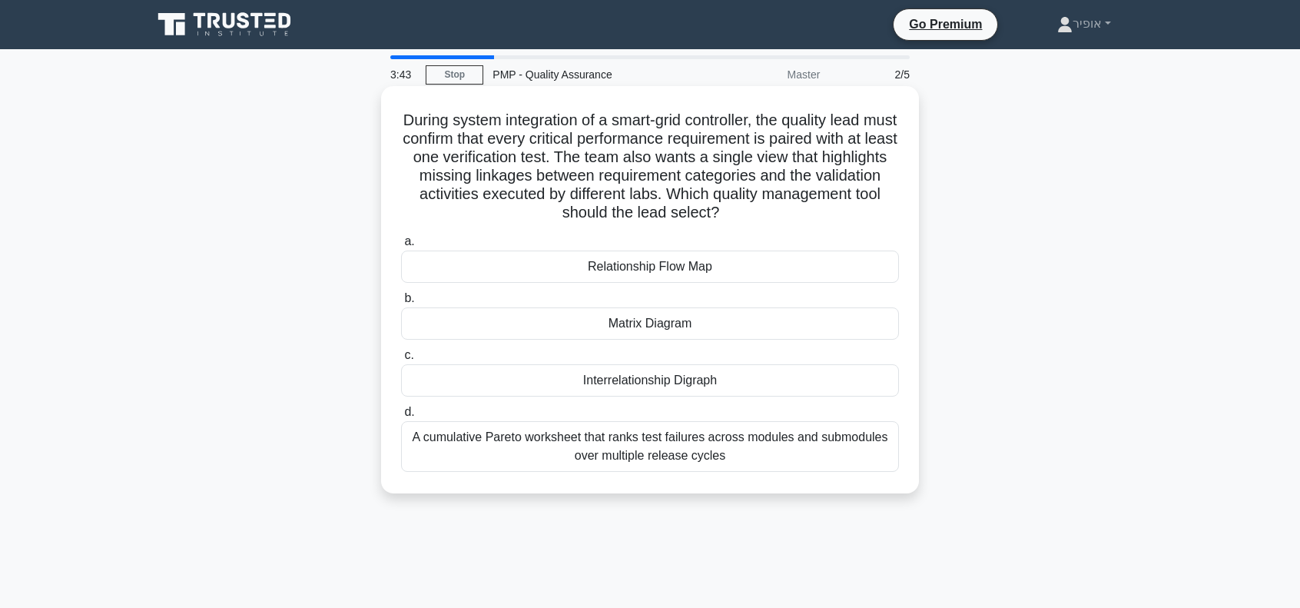
click at [575, 380] on div "Interrelationship Digraph" at bounding box center [650, 380] width 498 height 32
click at [401, 360] on input "c. Interrelationship Digraph" at bounding box center [401, 355] width 0 height 10
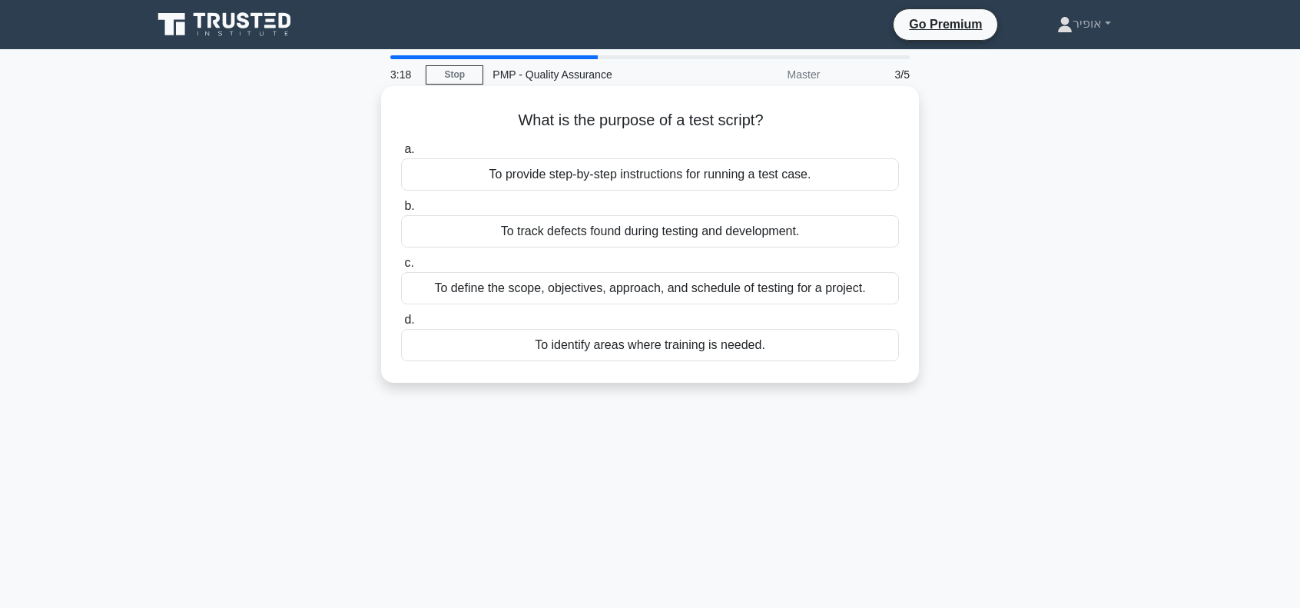
click at [563, 293] on div "To define the scope, objectives, approach, and schedule of testing for a projec…" at bounding box center [650, 288] width 498 height 32
click at [401, 268] on input "c. To define the scope, objectives, approach, and schedule of testing for a pro…" at bounding box center [401, 263] width 0 height 10
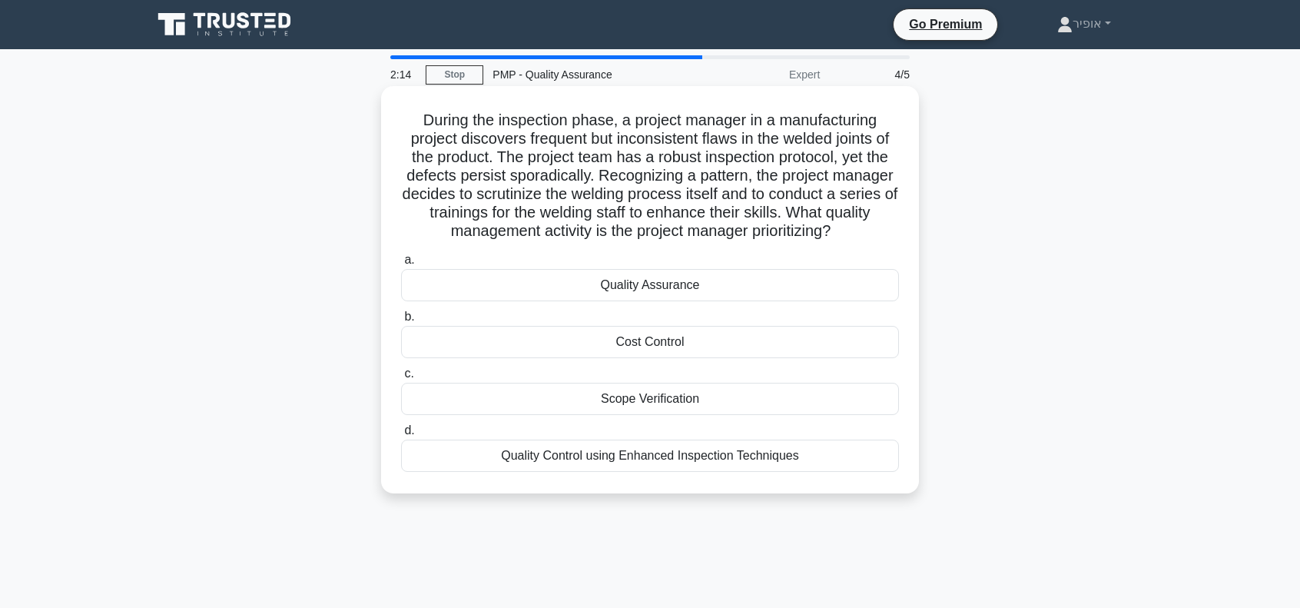
click at [555, 457] on div "Quality Control using Enhanced Inspection Techniques" at bounding box center [650, 455] width 498 height 32
click at [401, 436] on input "d. Quality Control using Enhanced Inspection Techniques" at bounding box center [401, 431] width 0 height 10
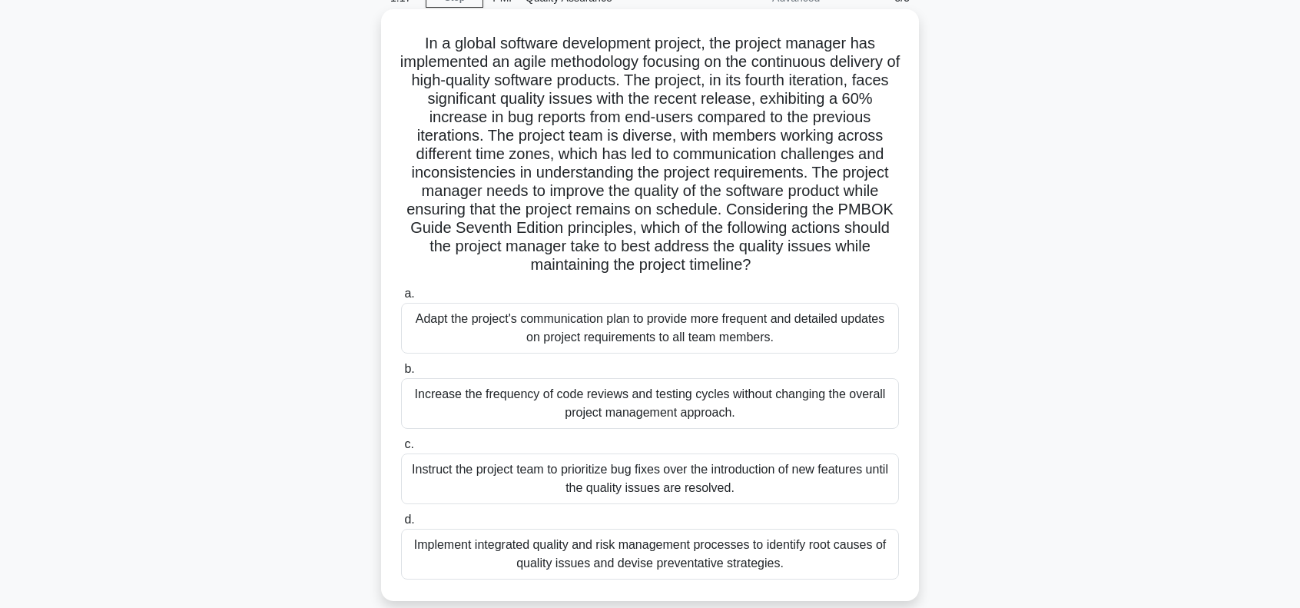
scroll to position [154, 0]
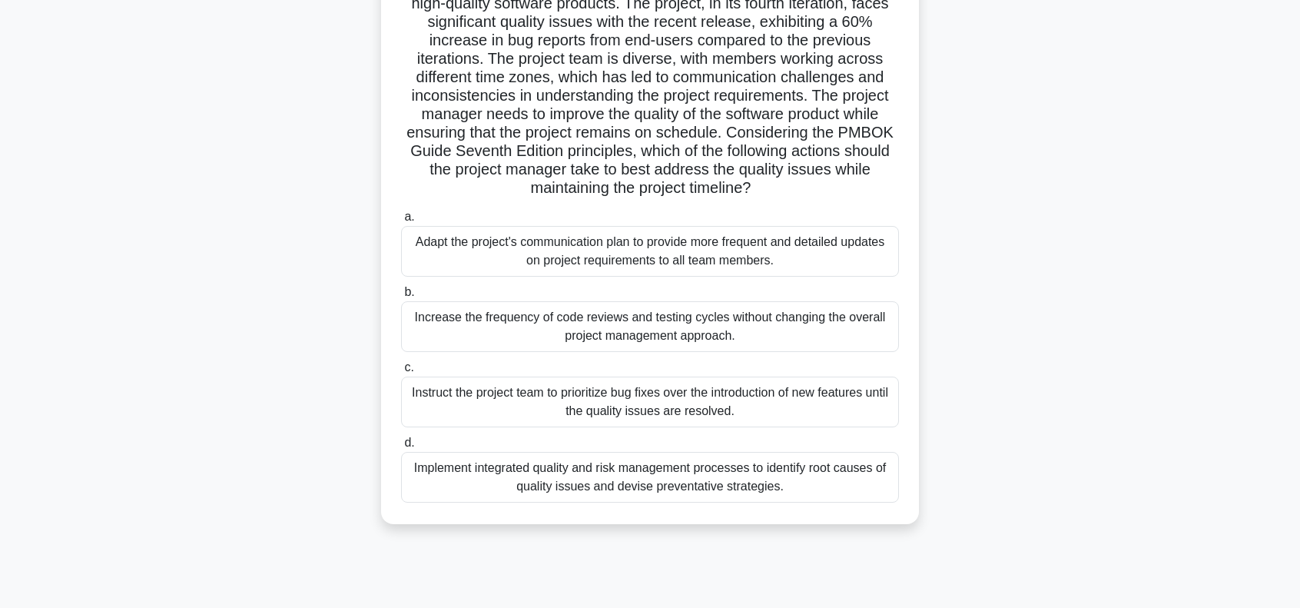
click at [482, 477] on div "Implement integrated quality and risk management processes to identify root cau…" at bounding box center [650, 477] width 498 height 51
click at [401, 448] on input "d. Implement integrated quality and risk management processes to identify root …" at bounding box center [401, 443] width 0 height 10
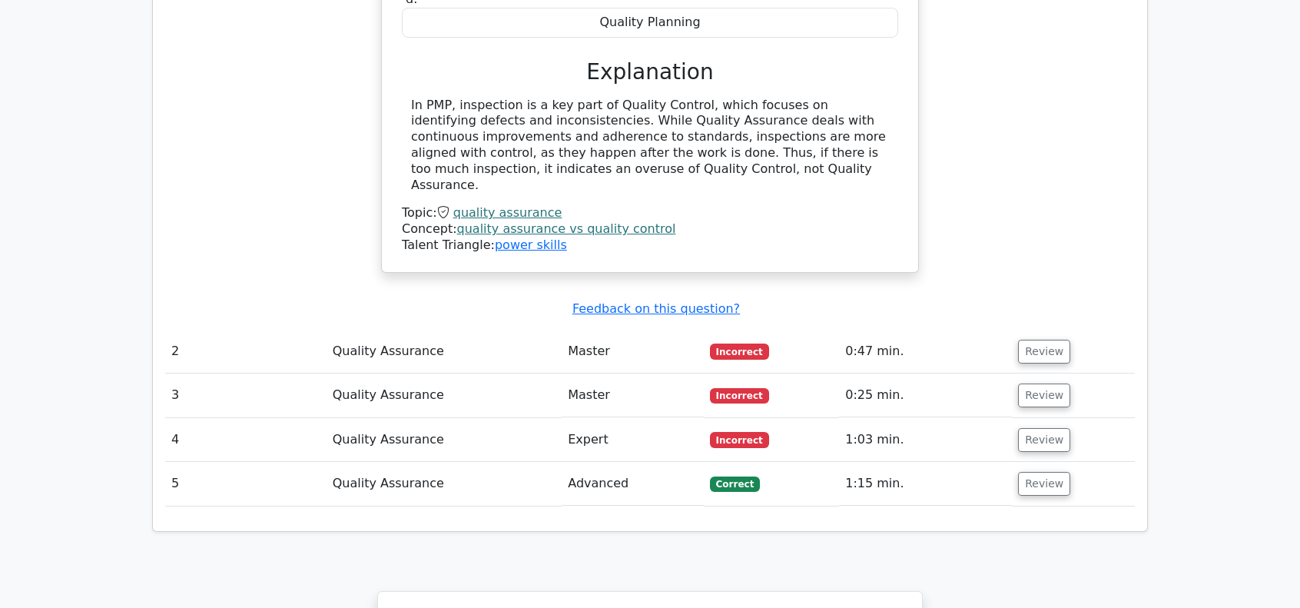
scroll to position [1536, 0]
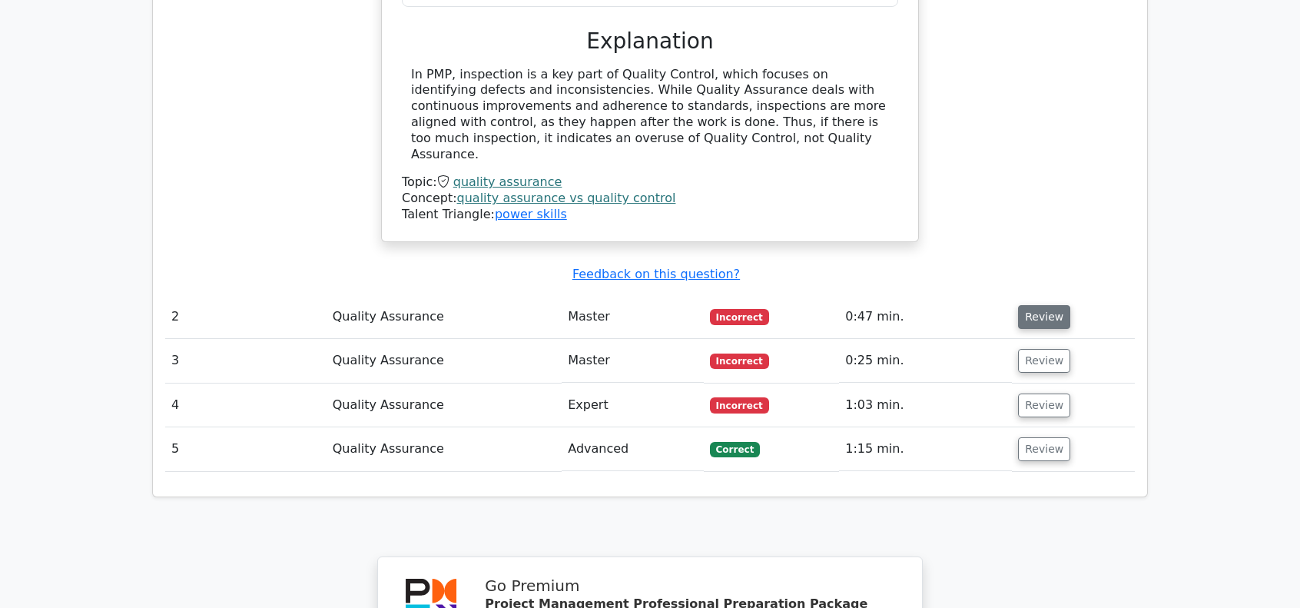
click at [1030, 305] on button "Review" at bounding box center [1044, 317] width 52 height 24
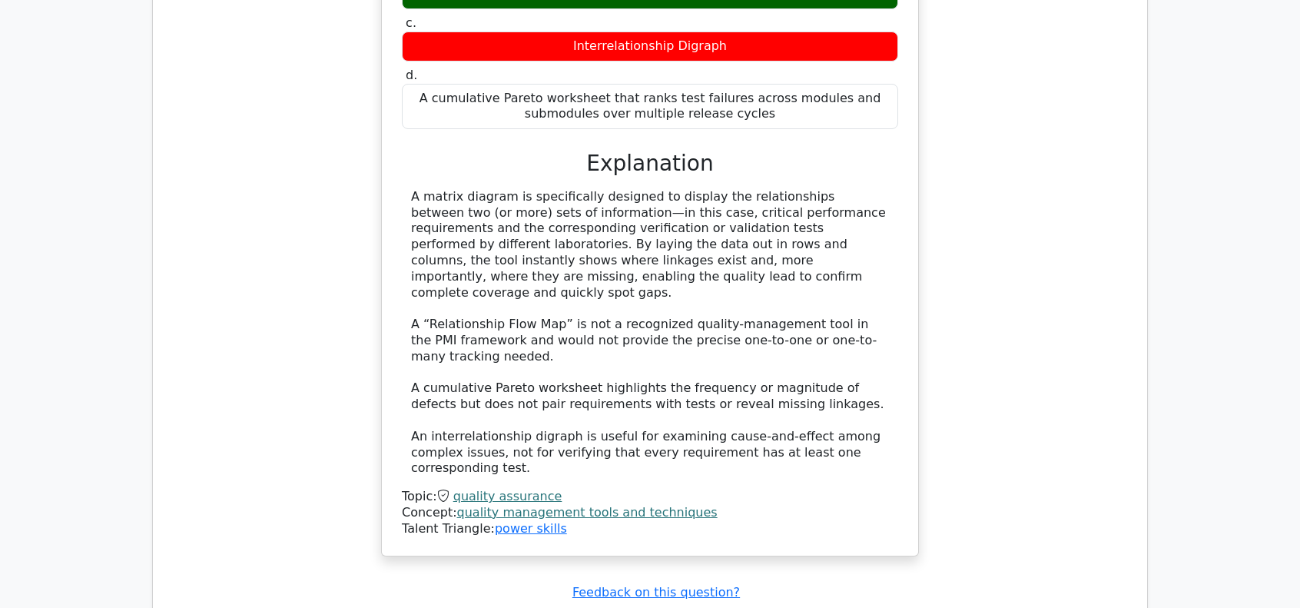
scroll to position [2381, 0]
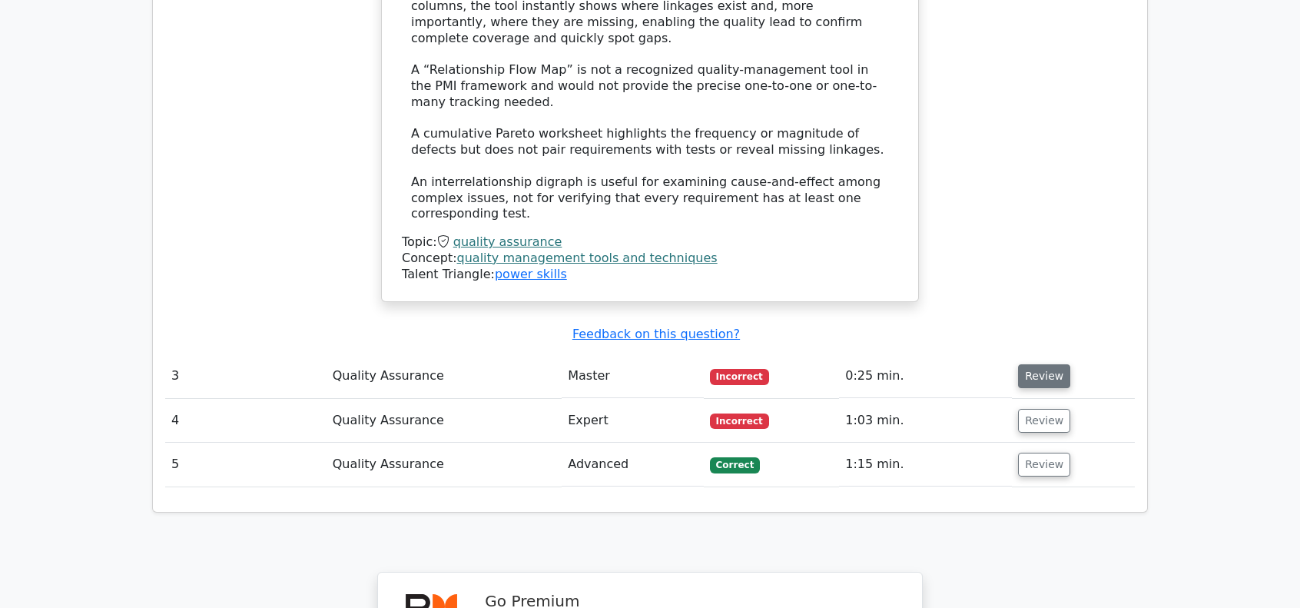
click at [1039, 364] on button "Review" at bounding box center [1044, 376] width 52 height 24
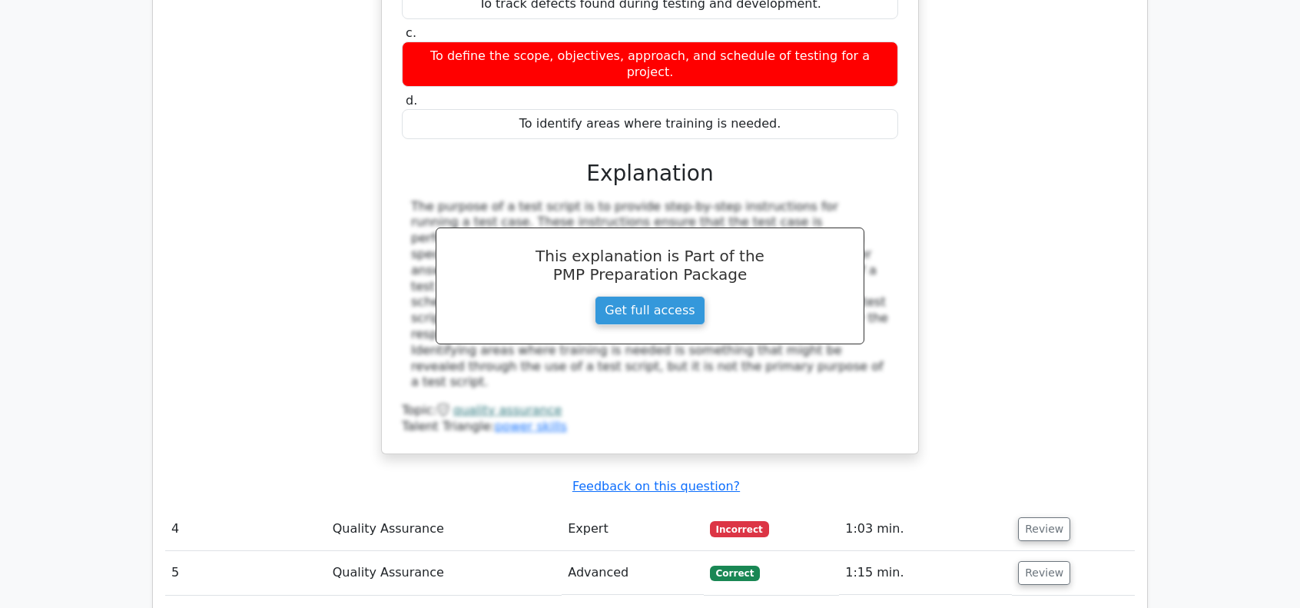
scroll to position [2919, 0]
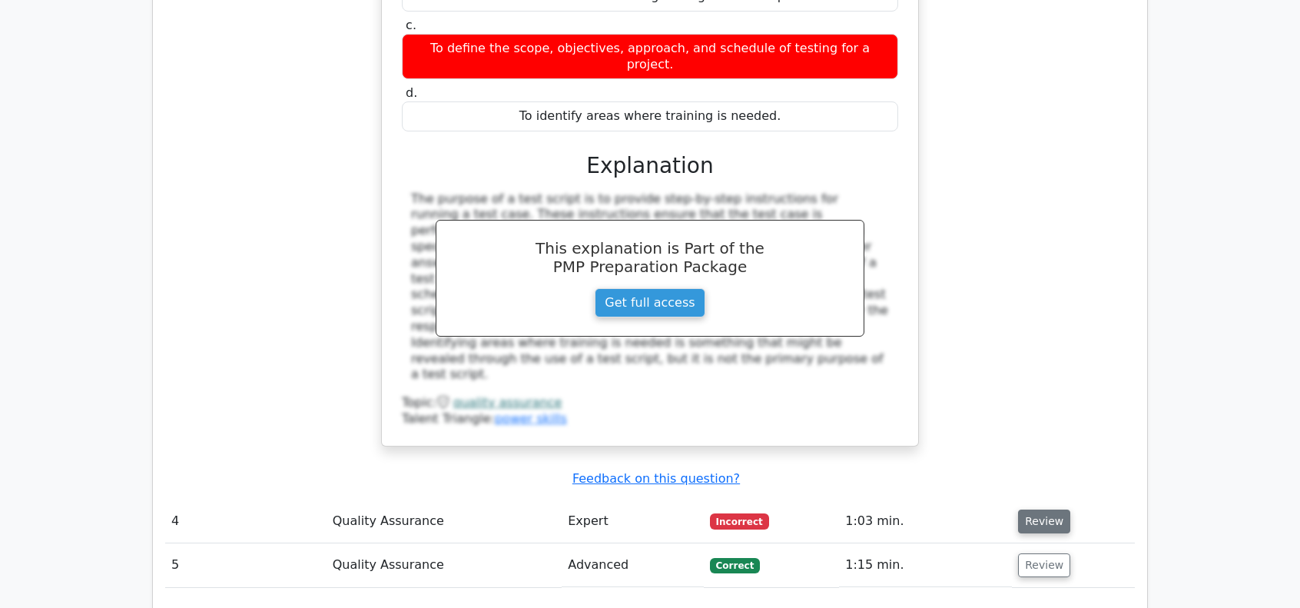
click at [1032, 509] on button "Review" at bounding box center [1044, 521] width 52 height 24
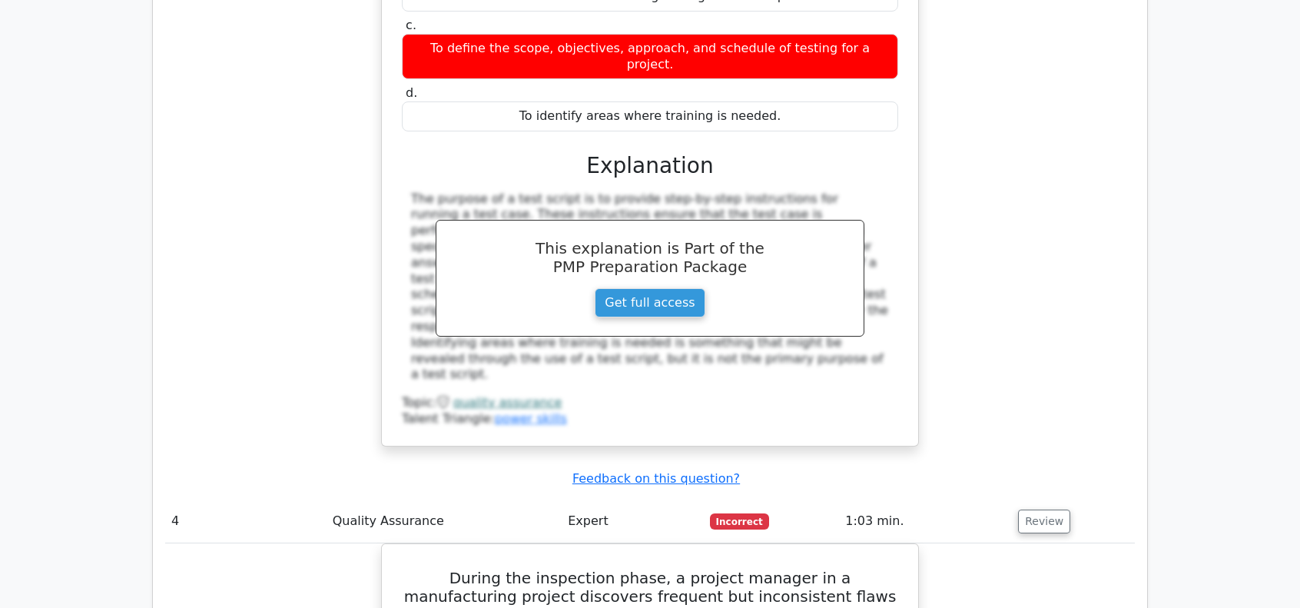
scroll to position [2535, 0]
